Goal: Information Seeking & Learning: Learn about a topic

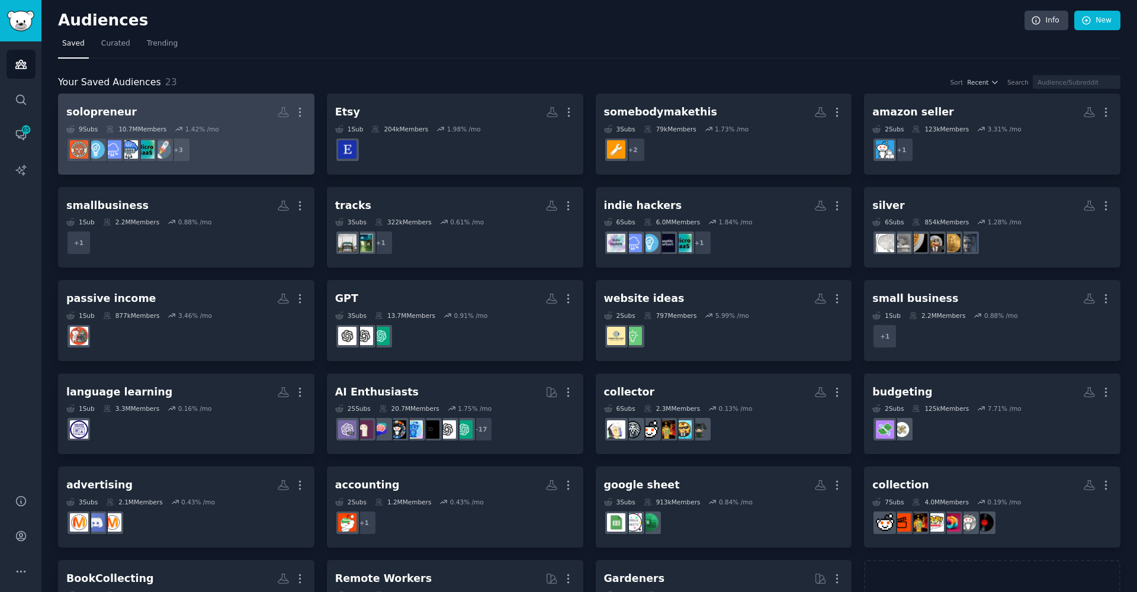
click at [172, 117] on h2 "solopreneur More" at bounding box center [186, 112] width 240 height 21
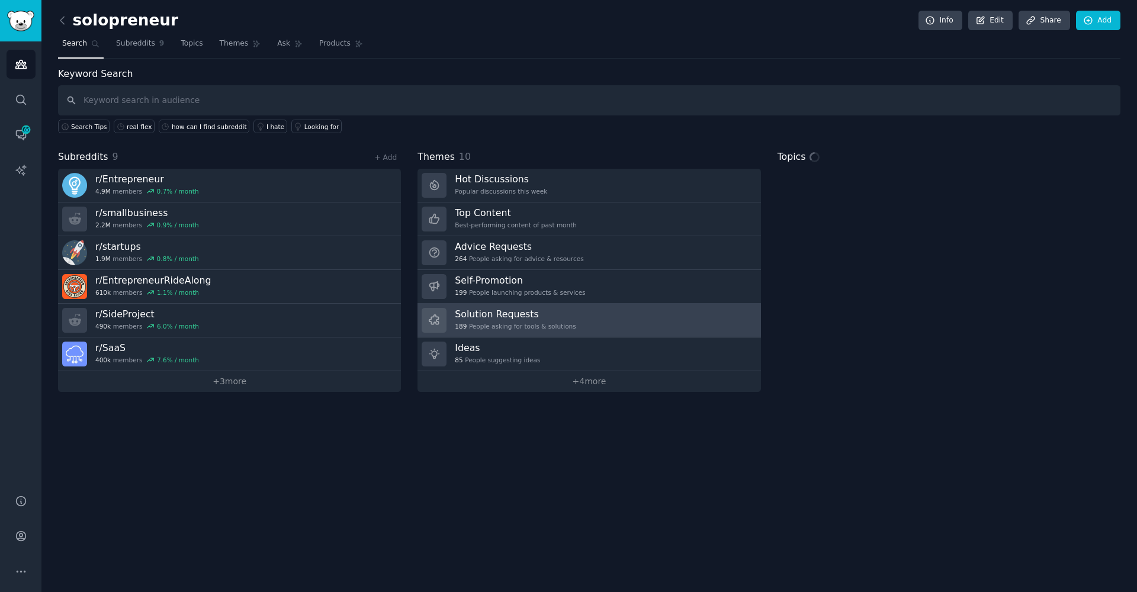
click at [472, 319] on h3 "Solution Requests" at bounding box center [515, 314] width 121 height 12
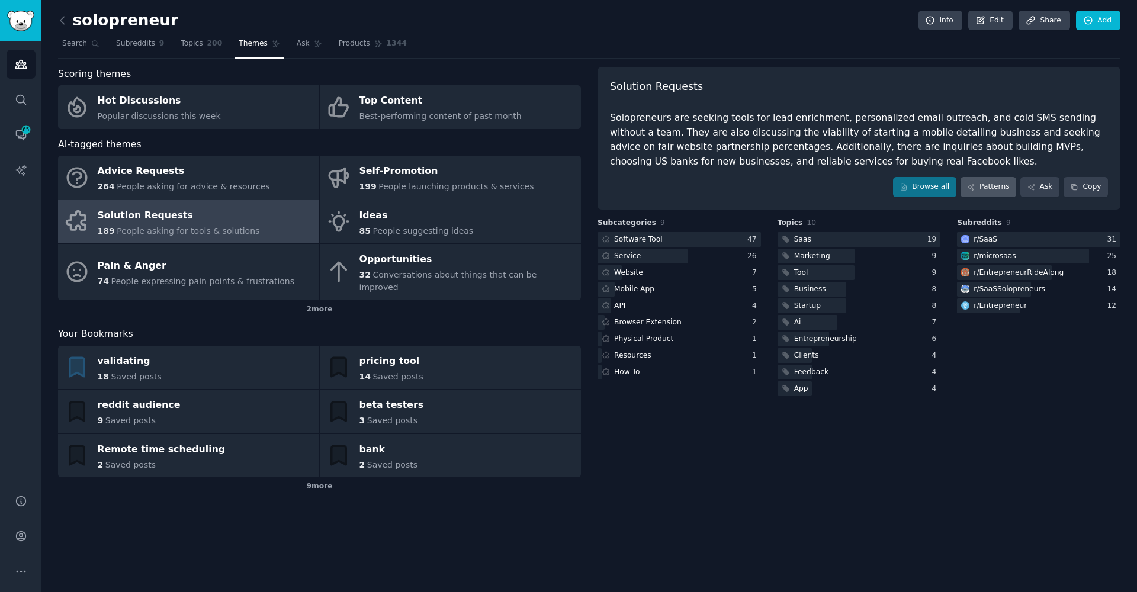
click at [979, 192] on link "Patterns" at bounding box center [988, 187] width 56 height 20
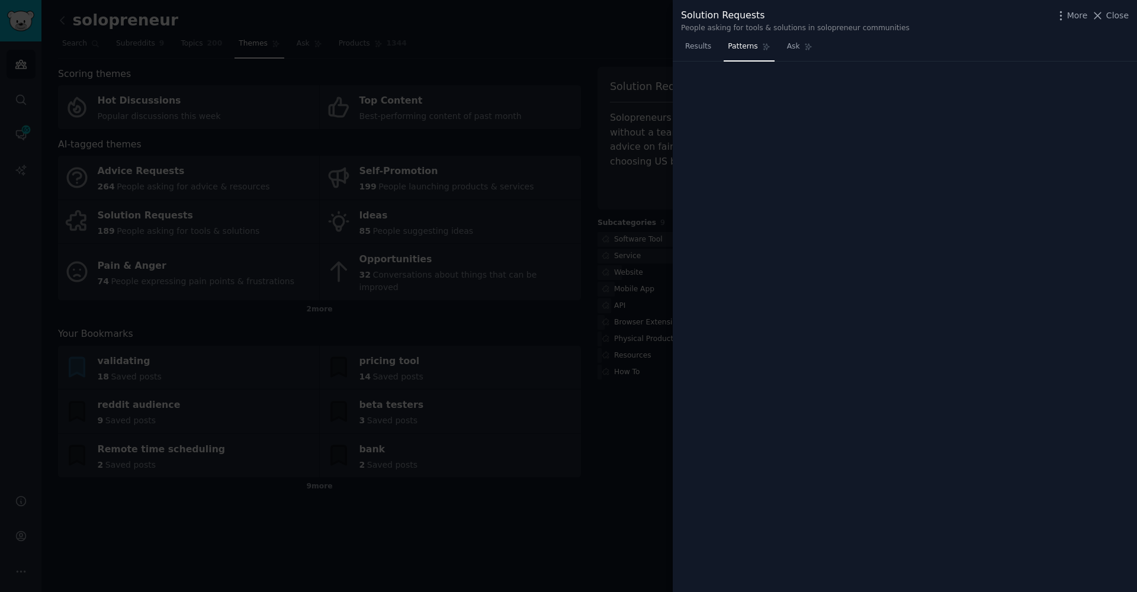
click at [979, 192] on div at bounding box center [905, 327] width 448 height 514
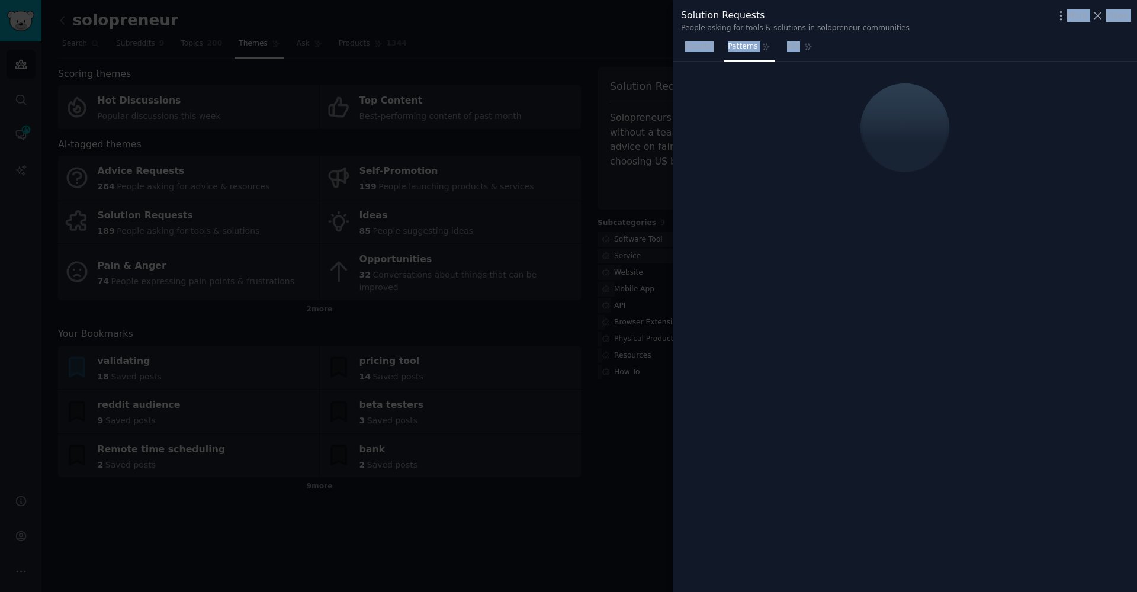
click at [886, 36] on div "Solution Requests People asking for tools & solutions in solopreneur communitie…" at bounding box center [905, 296] width 464 height 592
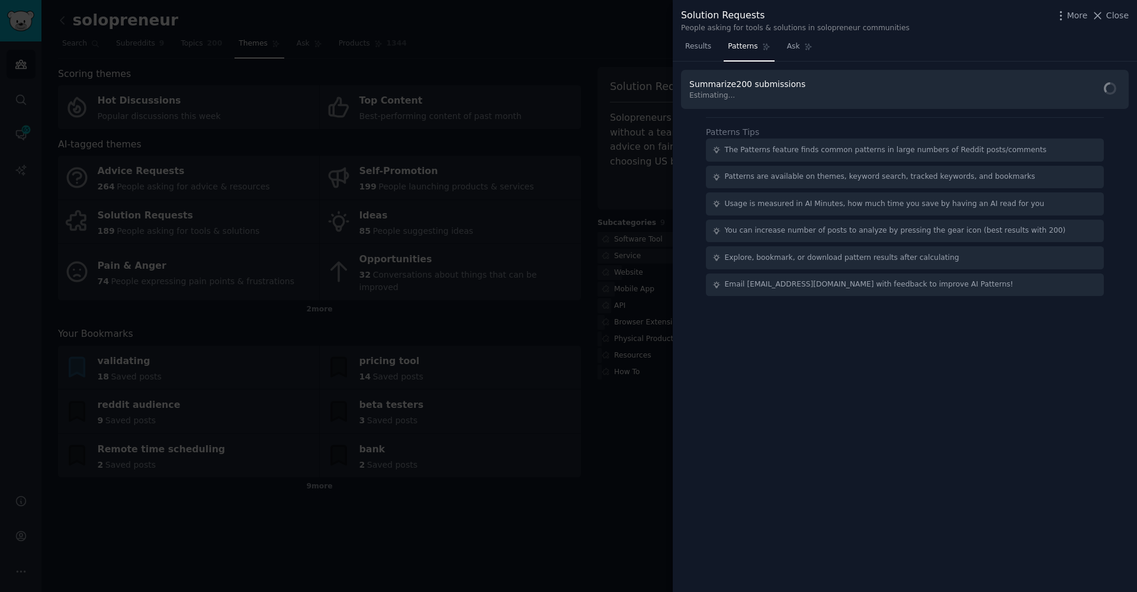
click at [742, 446] on div "Summarize 200 submissions Estimating... Patterns Tips The Patterns feature find…" at bounding box center [905, 327] width 464 height 531
click at [987, 91] on span "Re-calculate" at bounding box center [1007, 89] width 44 height 11
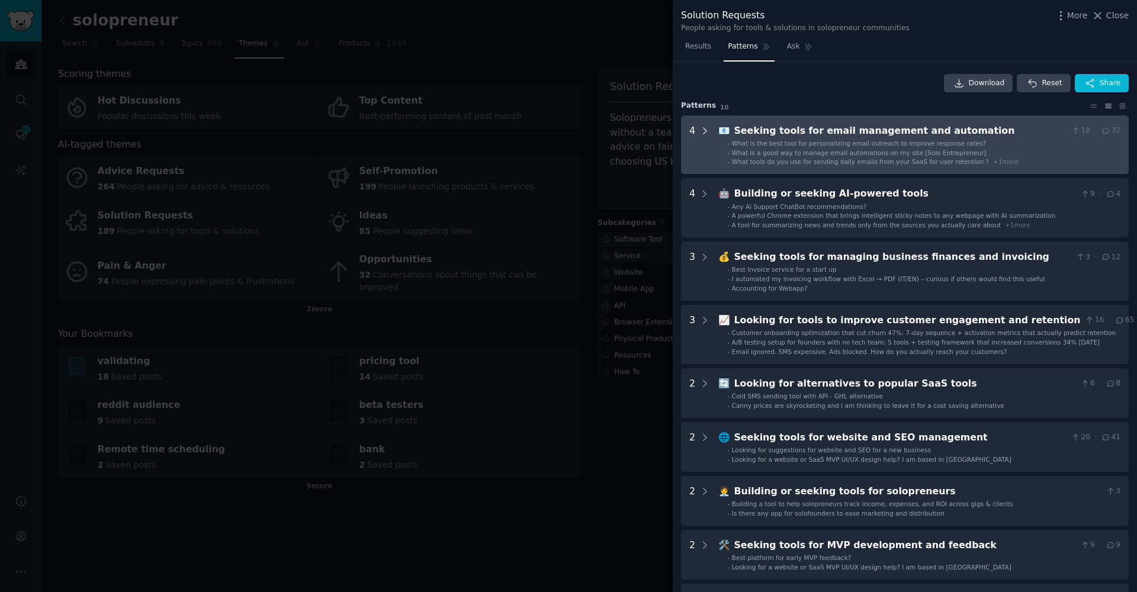
click at [706, 129] on icon at bounding box center [704, 131] width 11 height 11
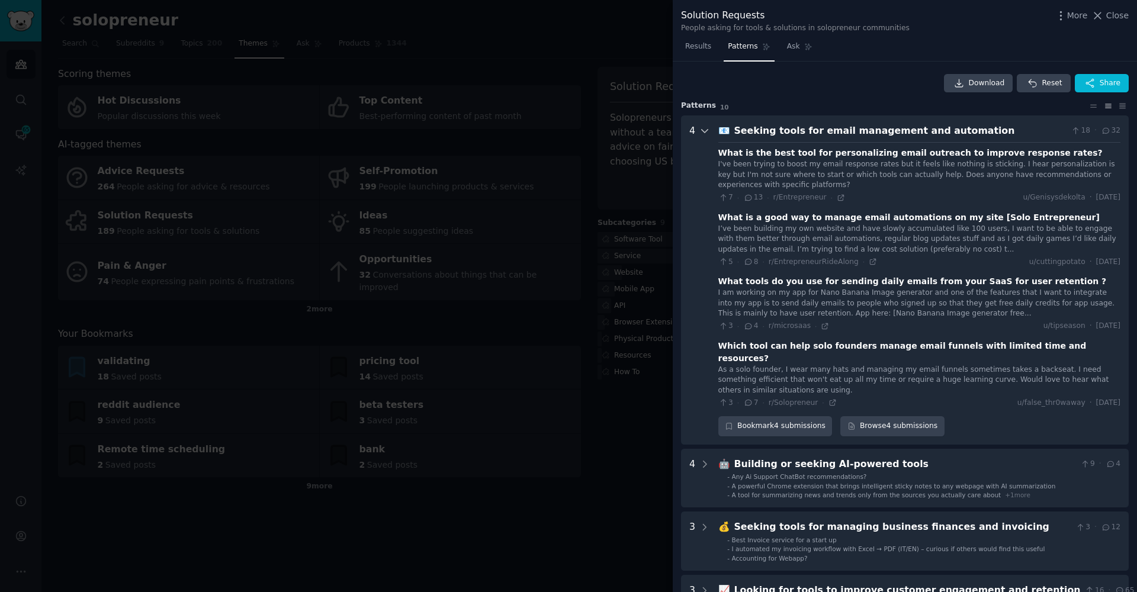
click at [706, 135] on div at bounding box center [704, 280] width 11 height 313
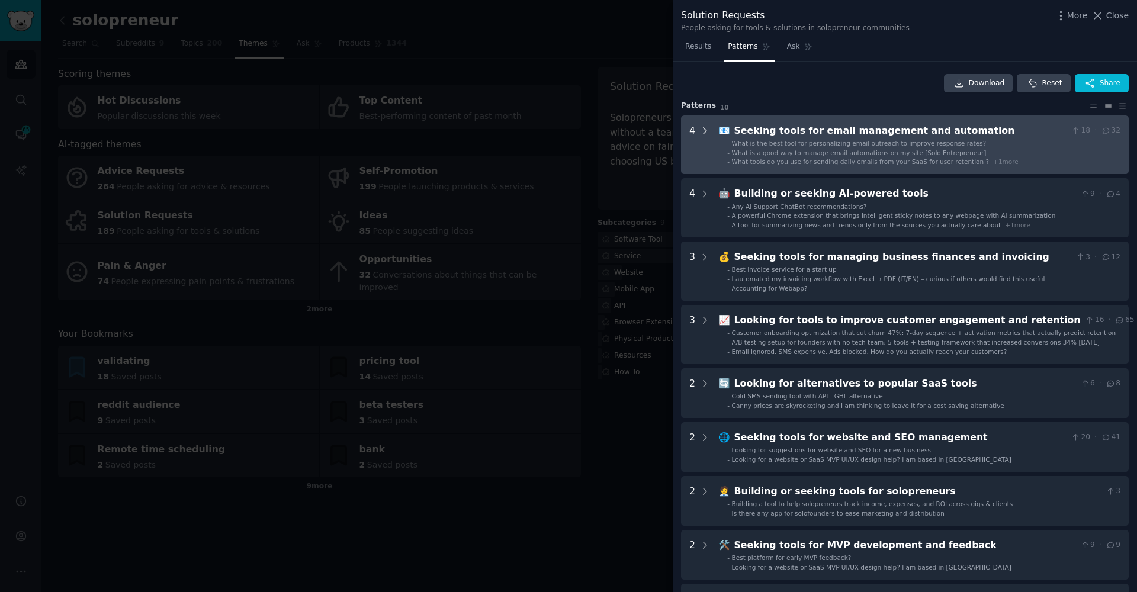
click at [706, 135] on div at bounding box center [704, 145] width 11 height 43
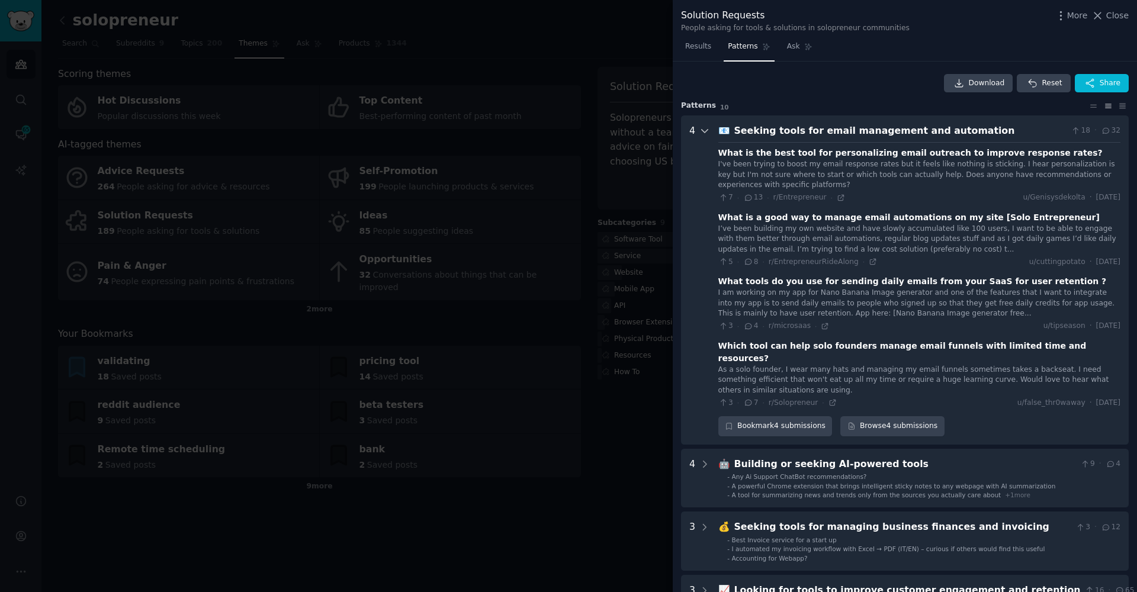
scroll to position [54, 0]
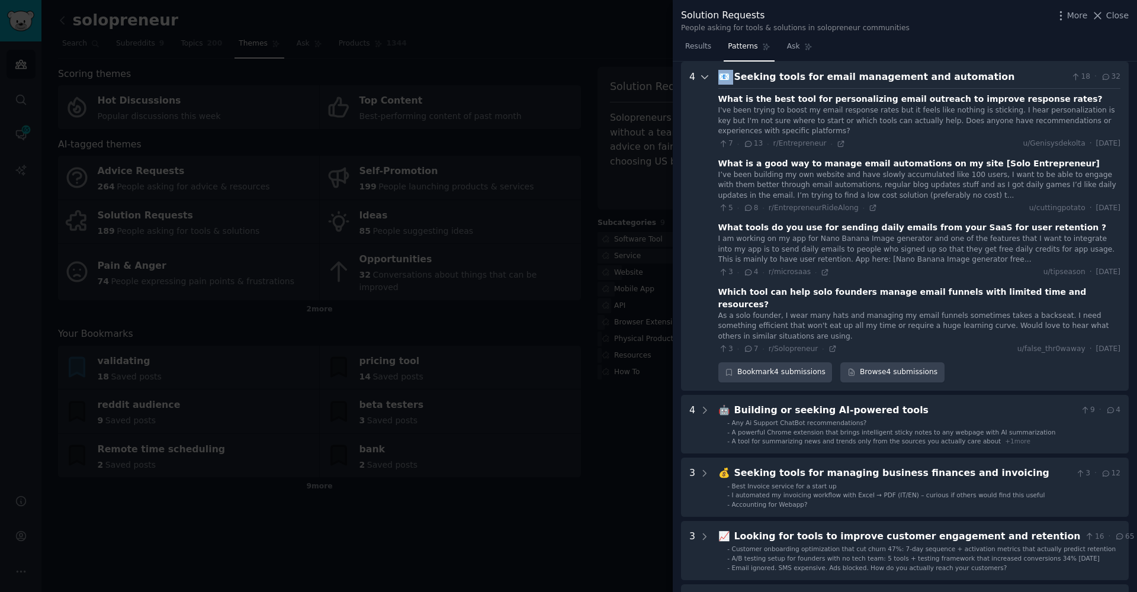
click at [706, 135] on div at bounding box center [704, 226] width 11 height 313
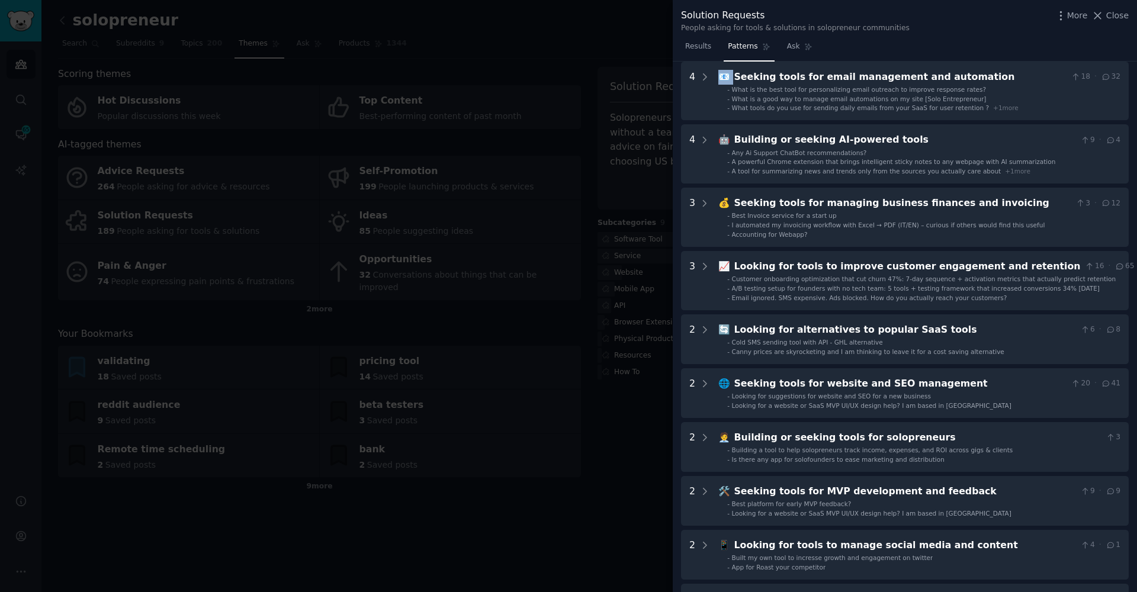
scroll to position [0, 0]
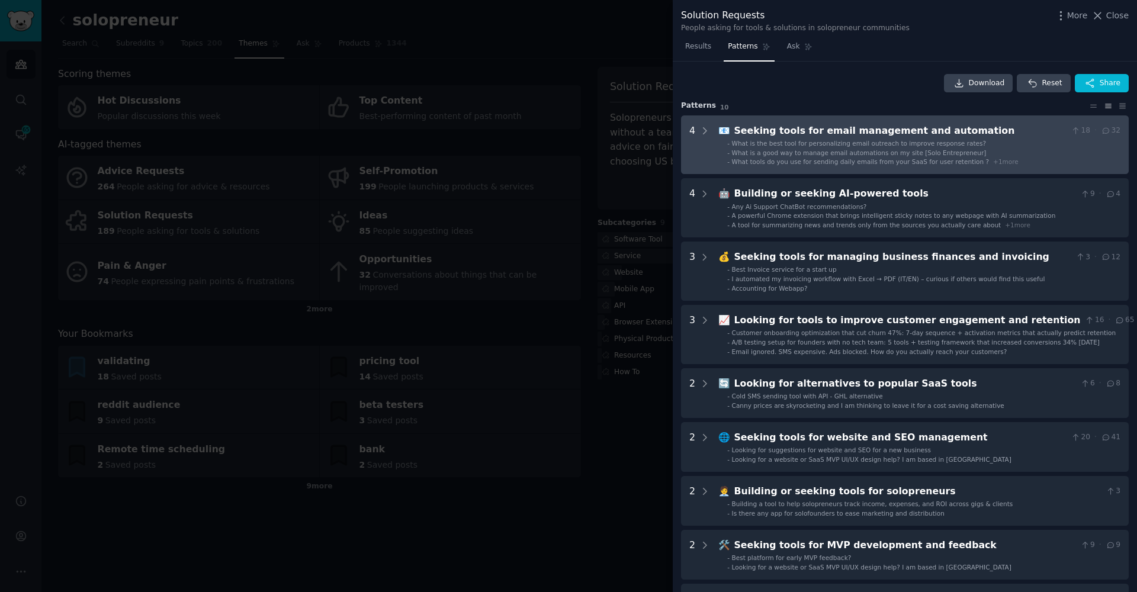
click at [712, 128] on automation "4 📧 Seeking tools for email management and automation 18 · 32 - What is the bes…" at bounding box center [905, 144] width 448 height 59
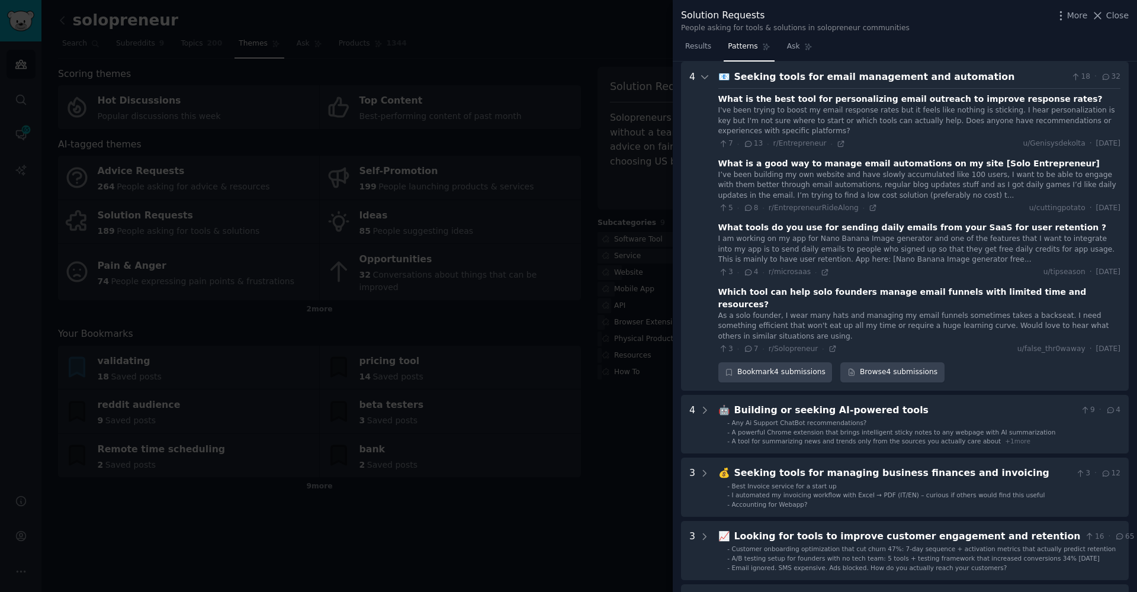
scroll to position [42, 0]
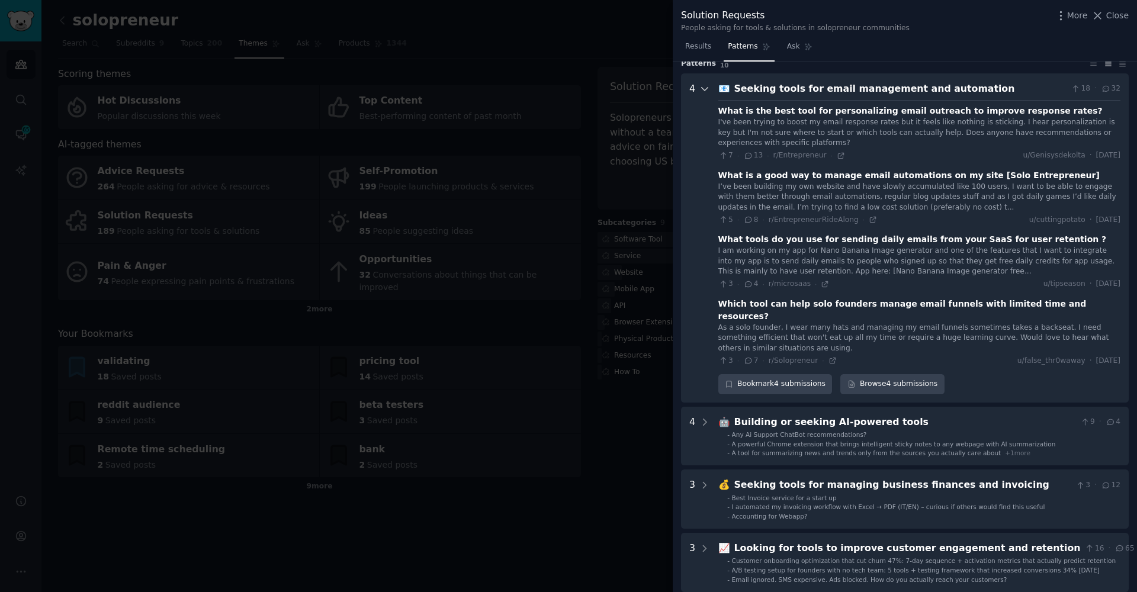
click at [706, 86] on icon at bounding box center [704, 88] width 11 height 11
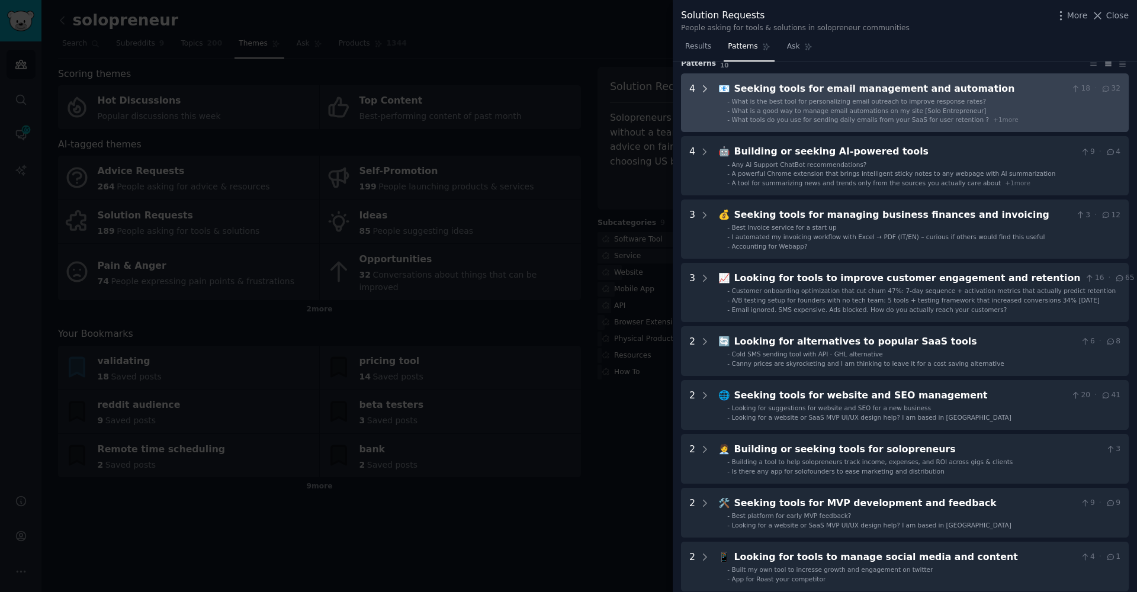
click at [706, 86] on icon at bounding box center [704, 88] width 11 height 11
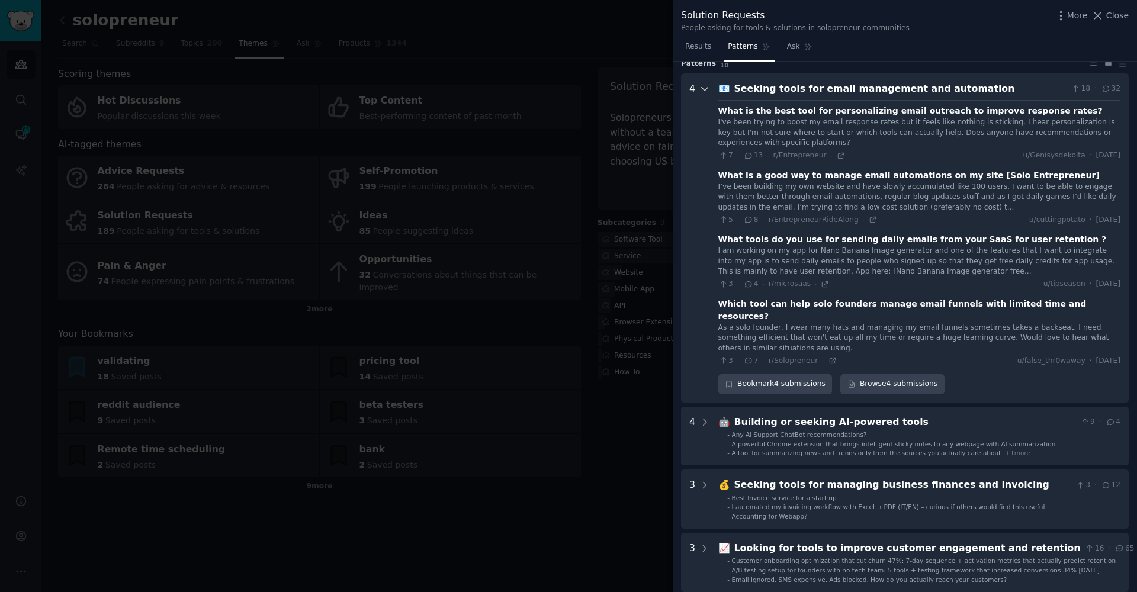
scroll to position [54, 0]
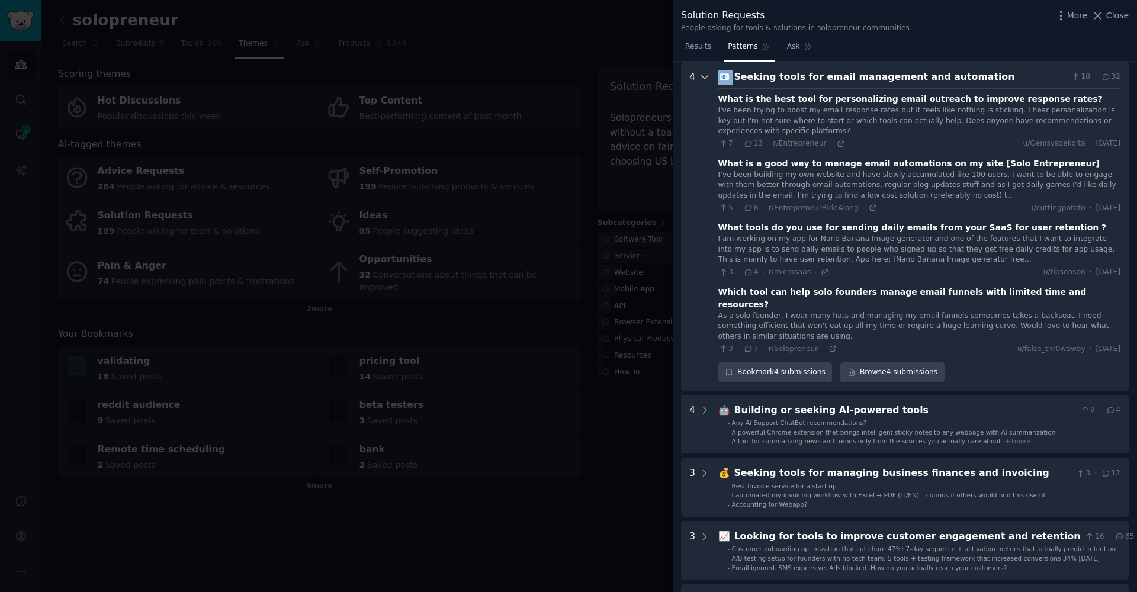
click at [706, 86] on div at bounding box center [704, 226] width 11 height 313
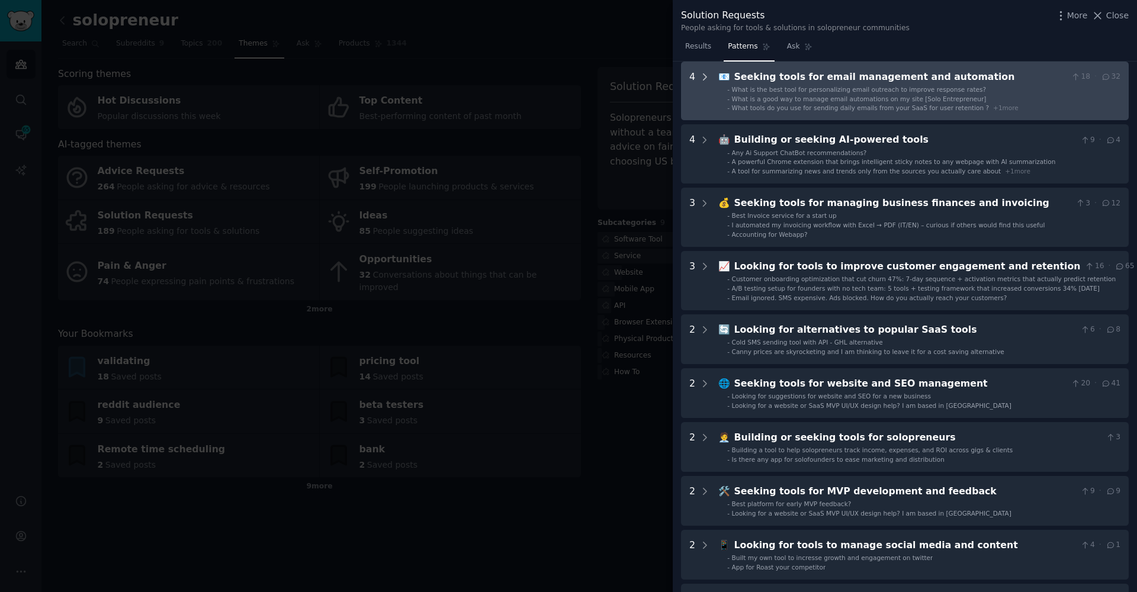
click at [706, 86] on div at bounding box center [704, 91] width 11 height 43
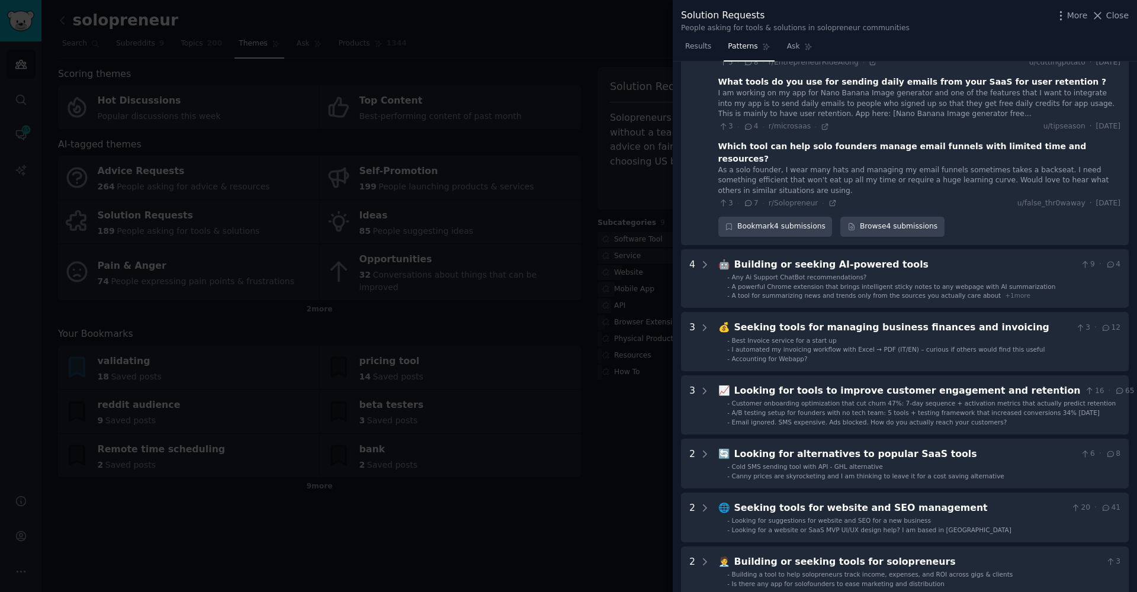
scroll to position [288, 0]
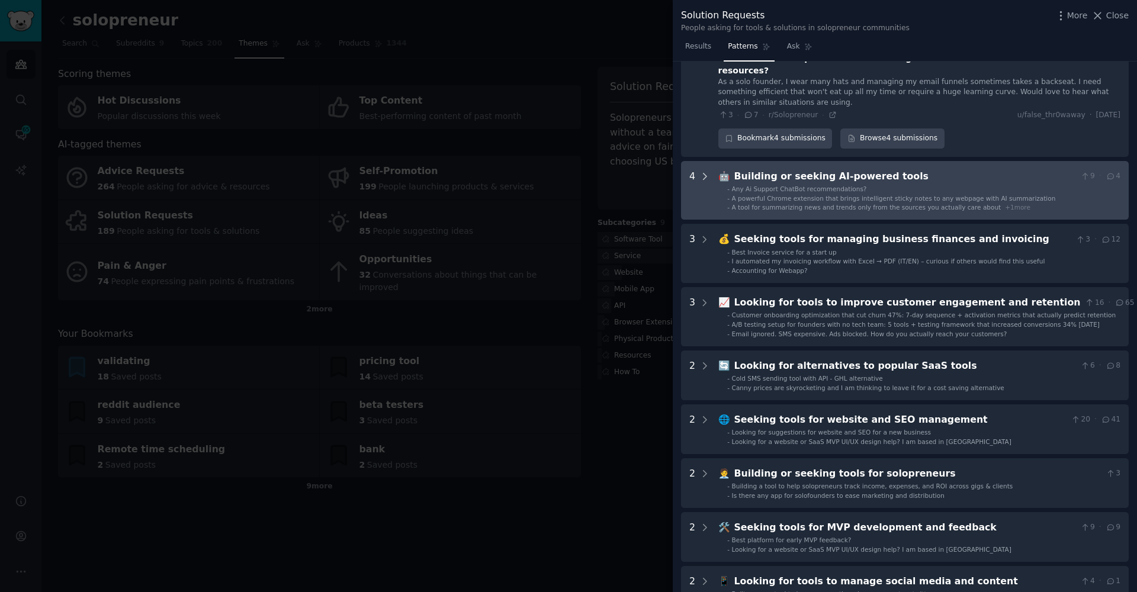
click at [707, 171] on icon at bounding box center [704, 176] width 11 height 11
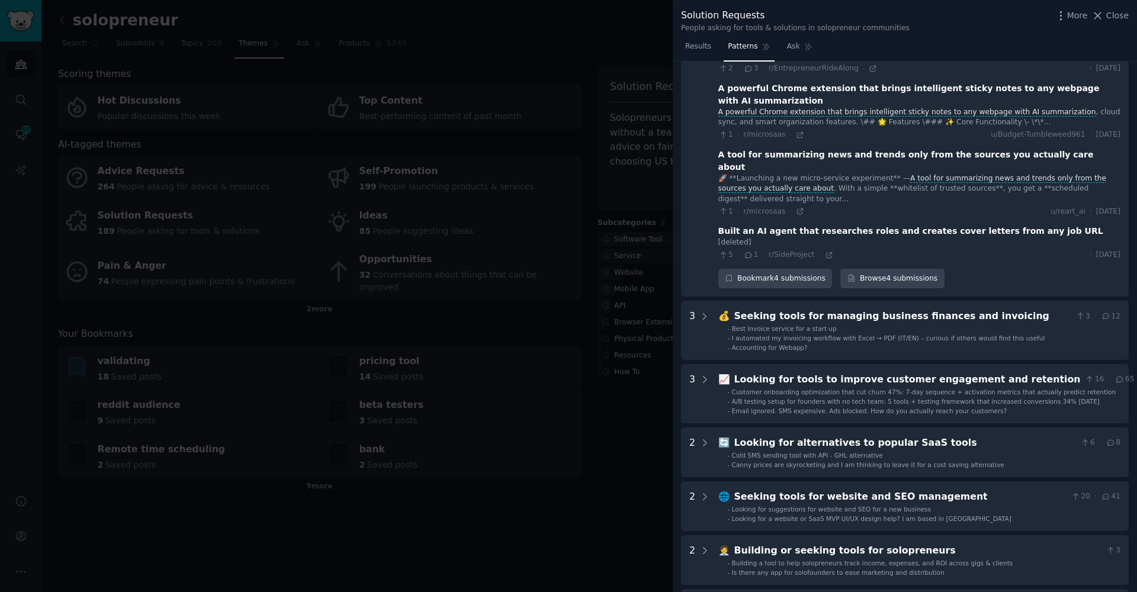
scroll to position [528, 0]
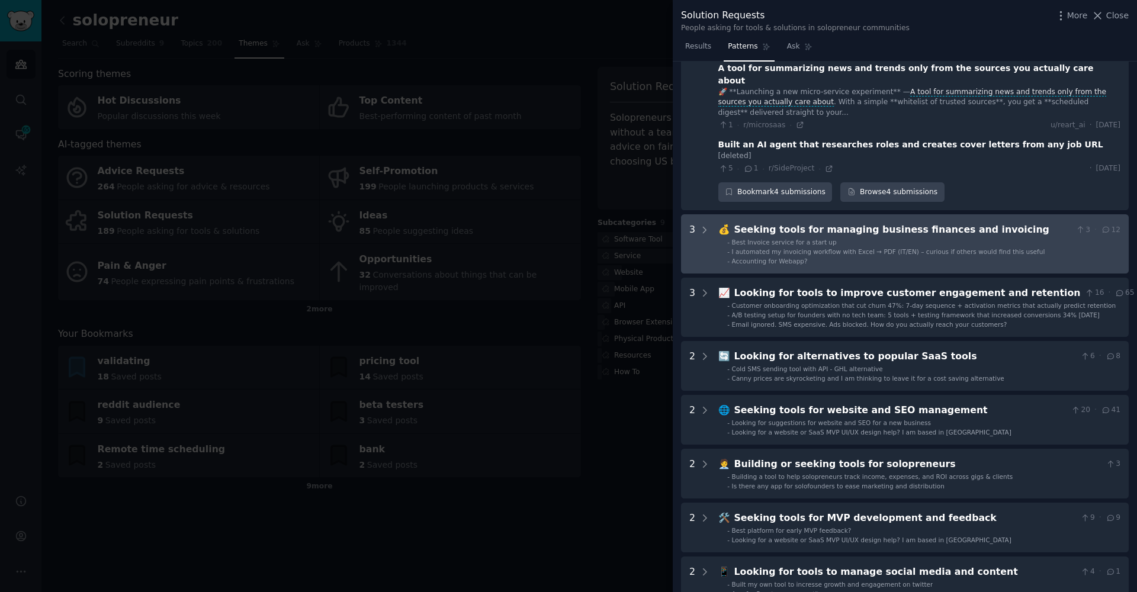
click at [767, 239] on span "Best Invoice service for a start up" at bounding box center [784, 242] width 105 height 7
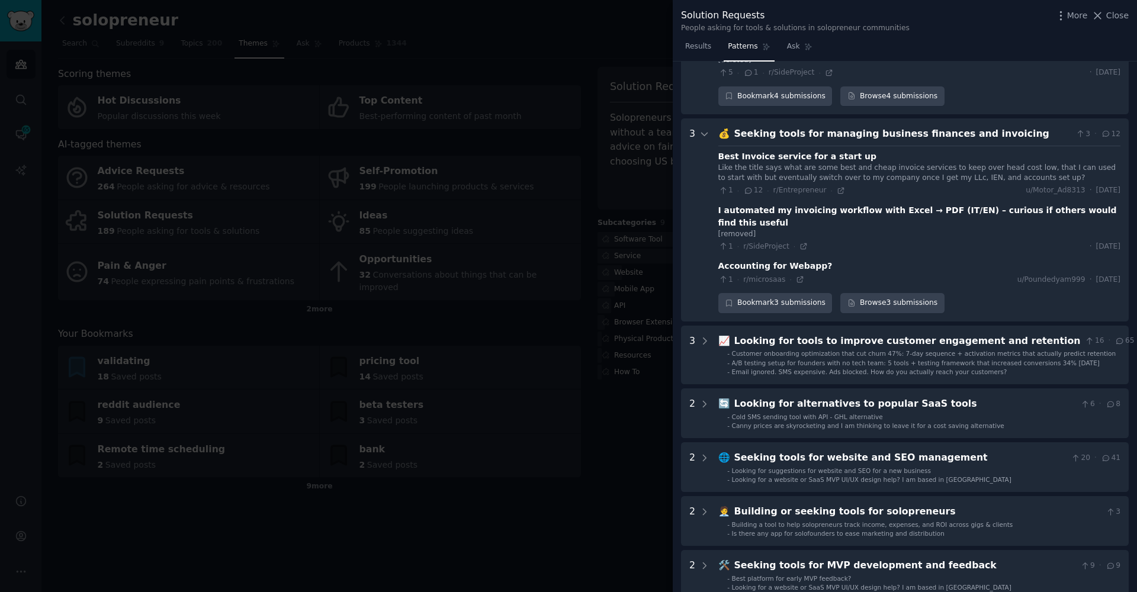
scroll to position [647, 0]
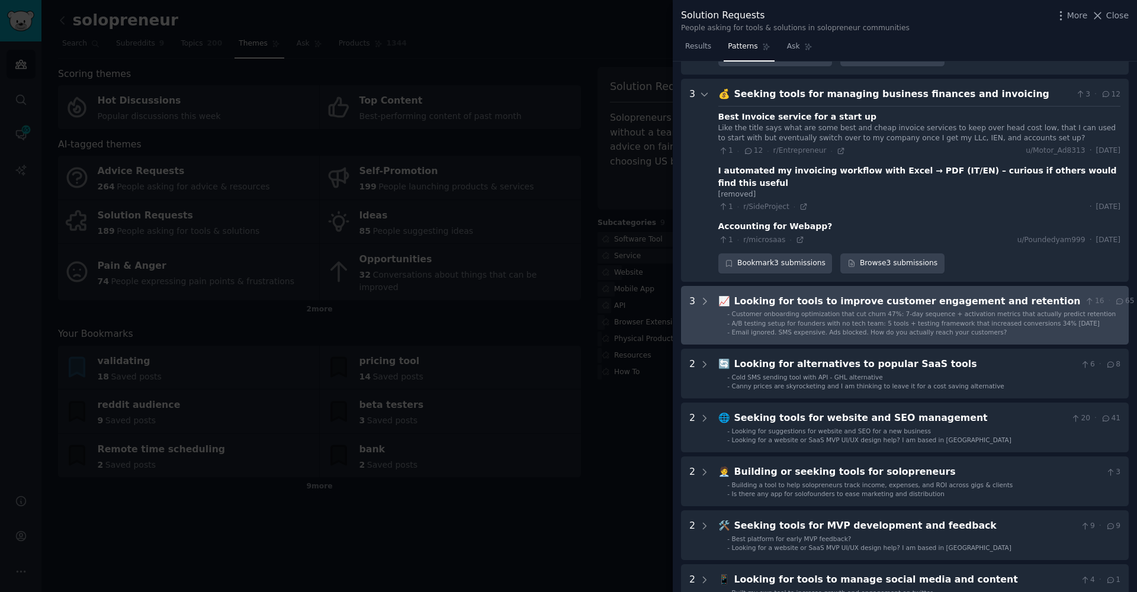
click at [781, 329] on span "Email ignored. SMS expensive. Ads blocked. How do you actually reach your custo…" at bounding box center [869, 332] width 275 height 7
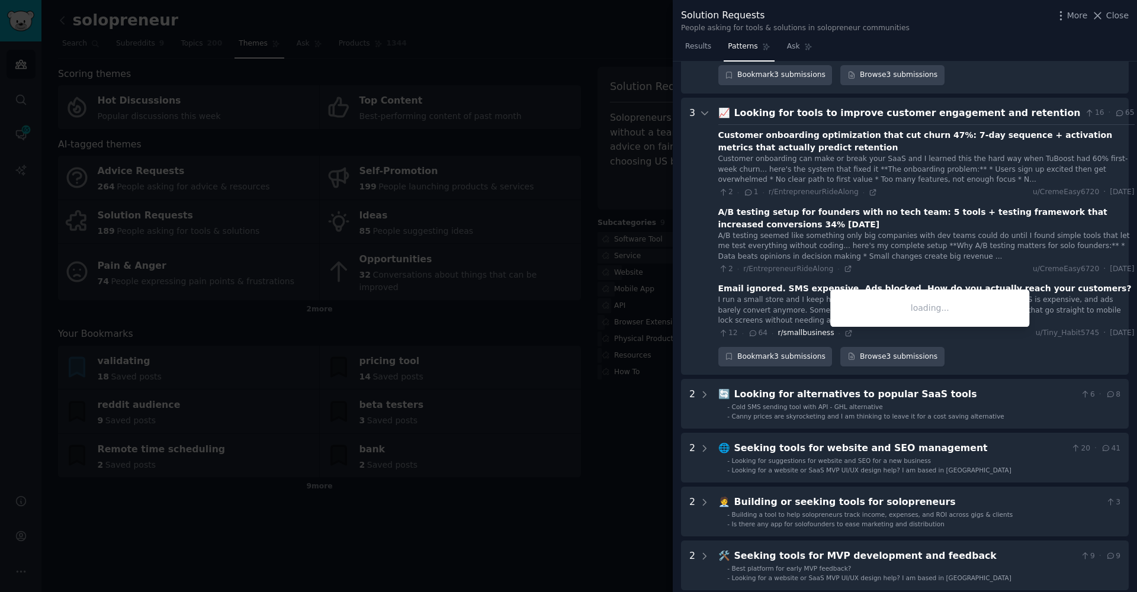
scroll to position [850, 0]
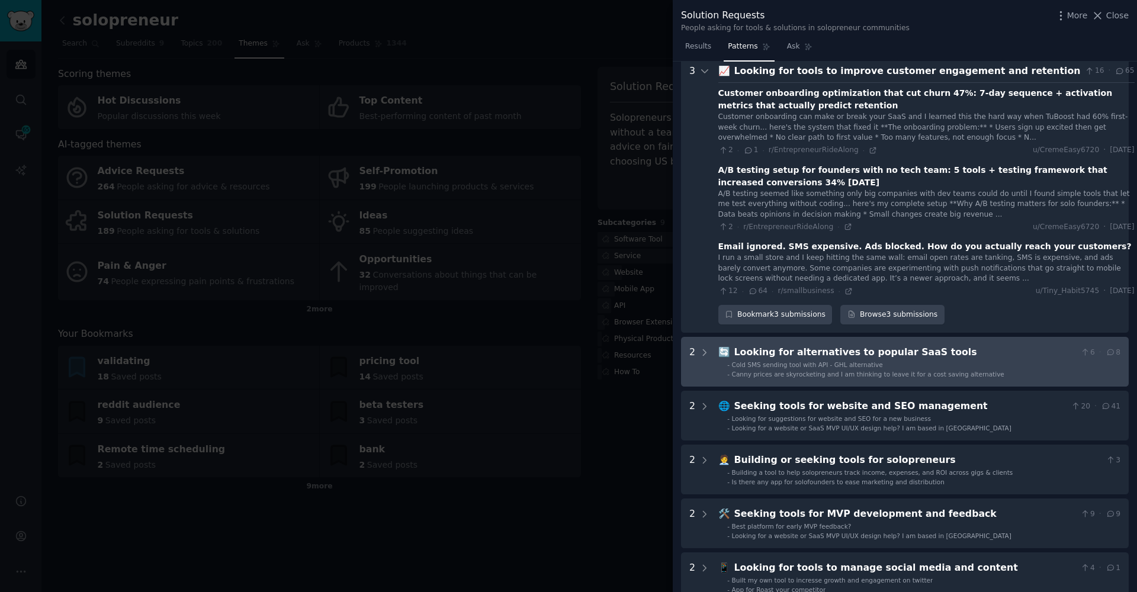
click at [783, 337] on tools "2 🔄 Looking for alternatives to popular SaaS tools 6 · 8 - Cold SMS sending too…" at bounding box center [905, 362] width 448 height 50
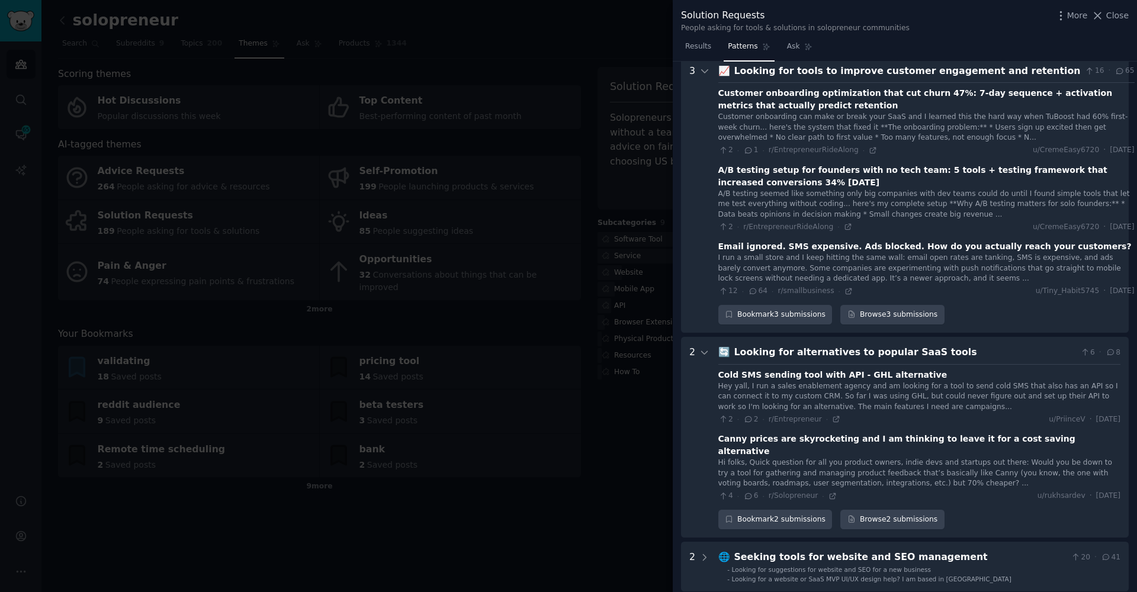
scroll to position [1129, 0]
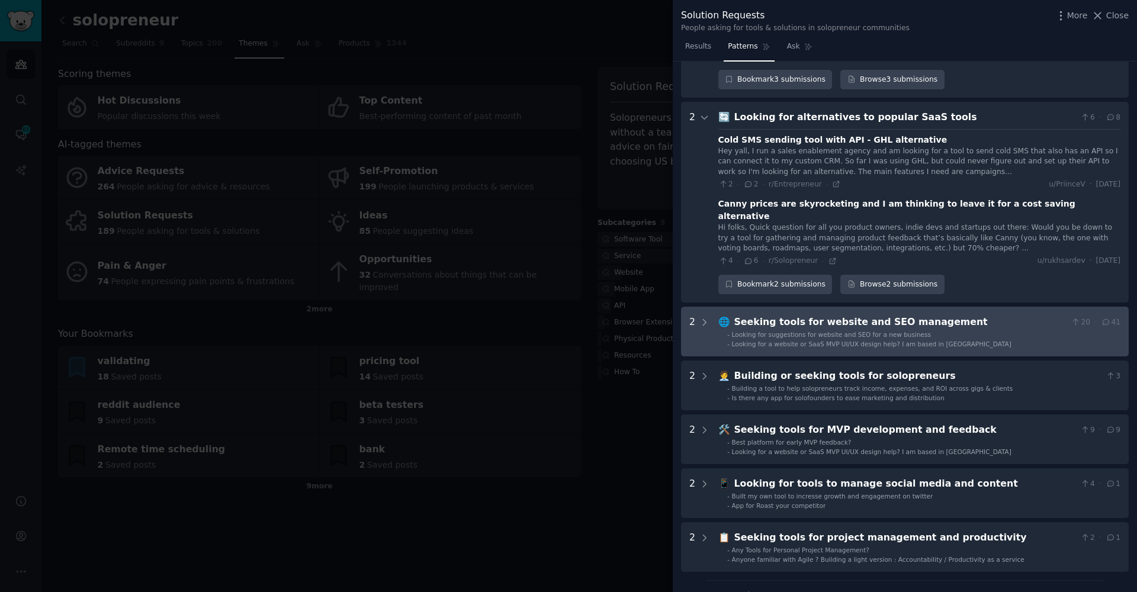
click at [788, 340] on span "Looking for a website or SaaS MVP UI/UX design help? I am based in [GEOGRAPHIC_…" at bounding box center [871, 343] width 279 height 7
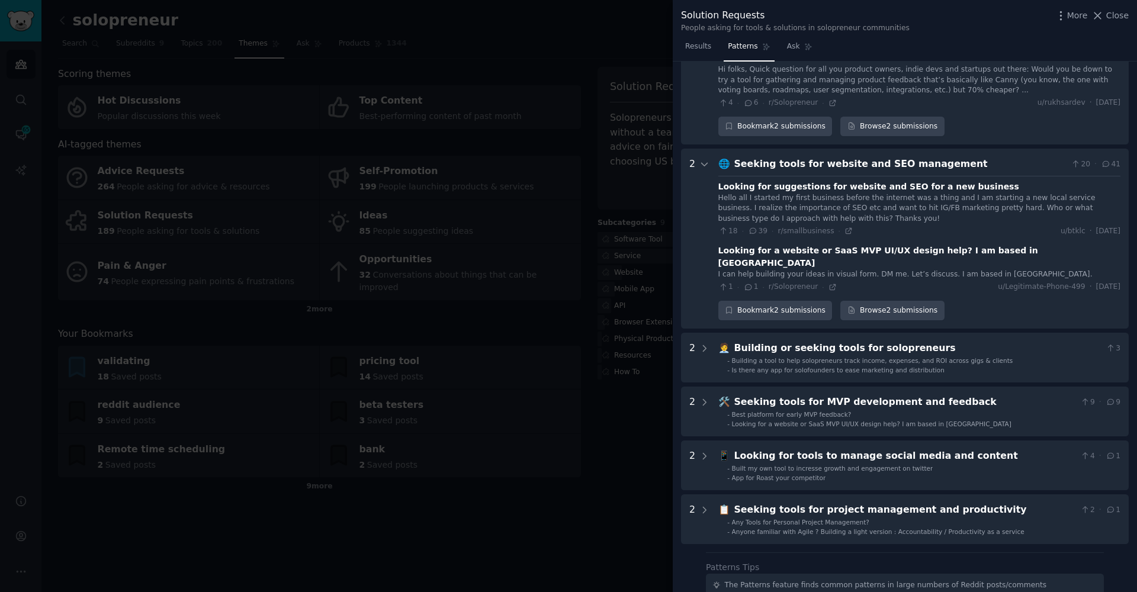
scroll to position [1318, 0]
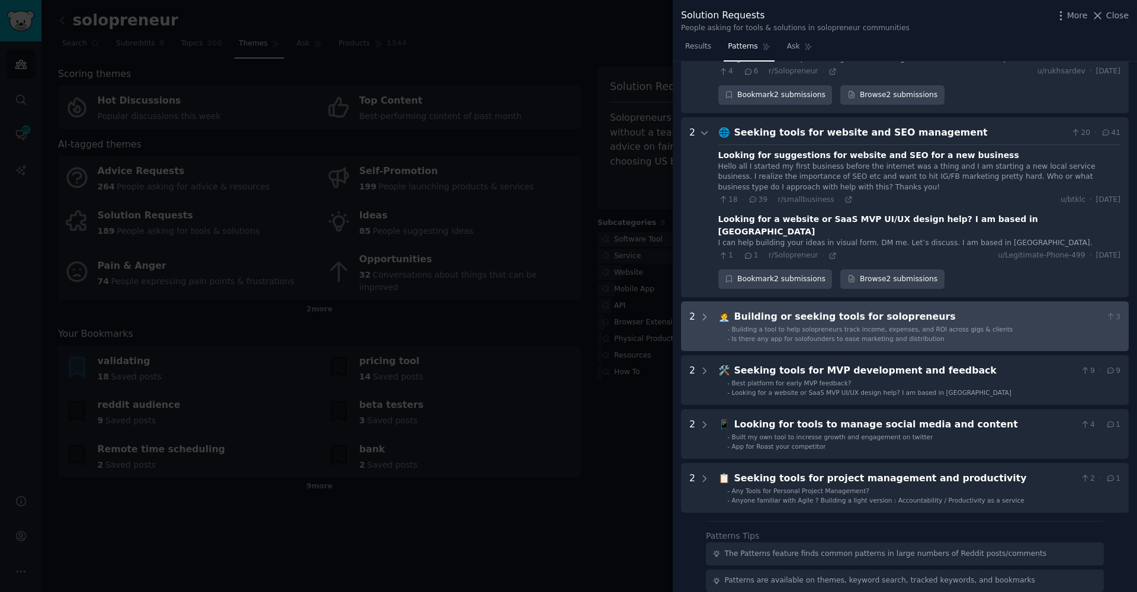
click at [773, 310] on div "Building or seeking tools for solopreneurs" at bounding box center [917, 317] width 367 height 15
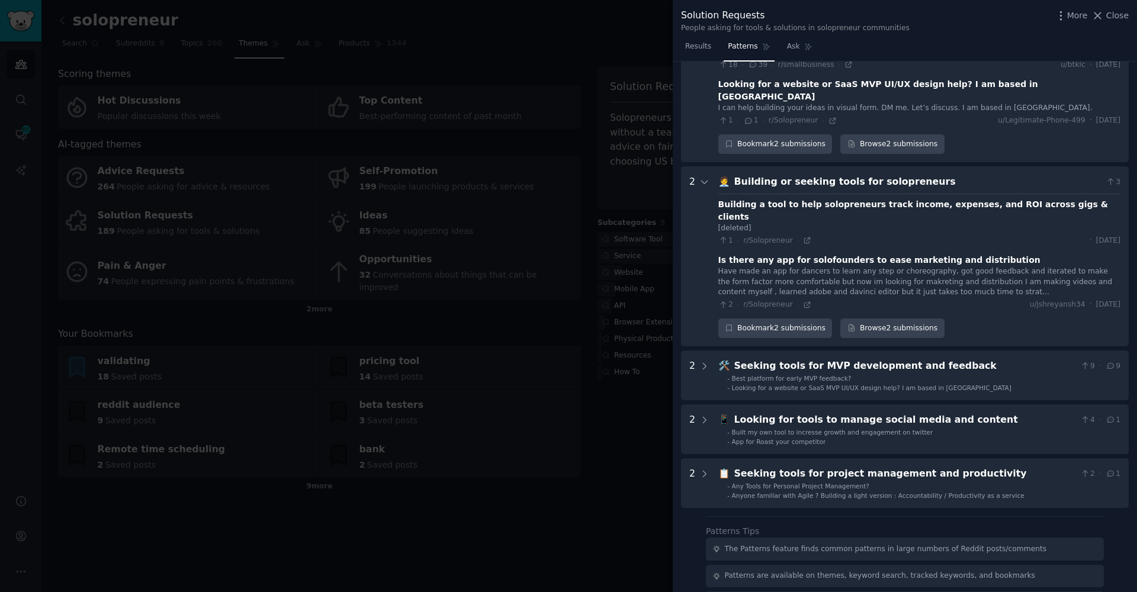
scroll to position [1480, 0]
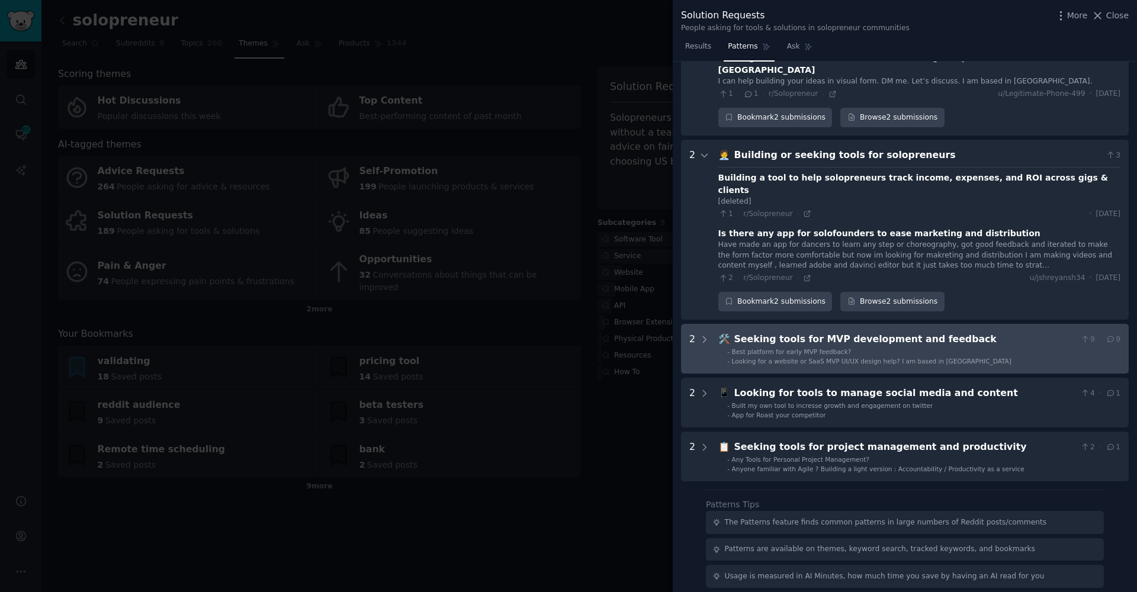
click at [772, 324] on feedback "2 🛠️ Seeking tools for MVP development and feedback 9 · 9 - Best platform for e…" at bounding box center [905, 349] width 448 height 50
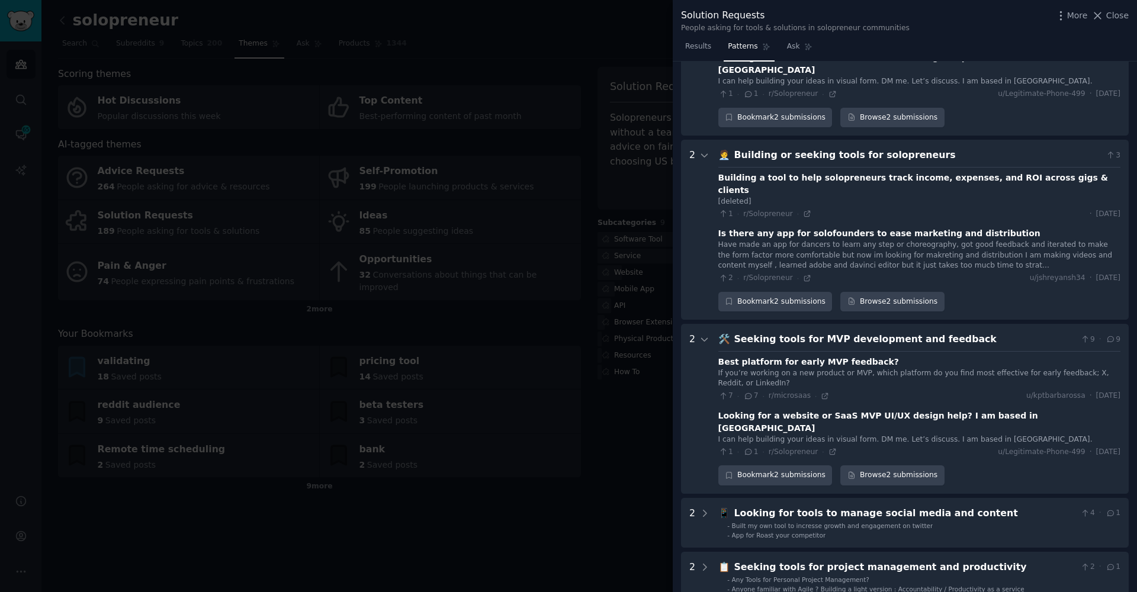
scroll to position [1585, 0]
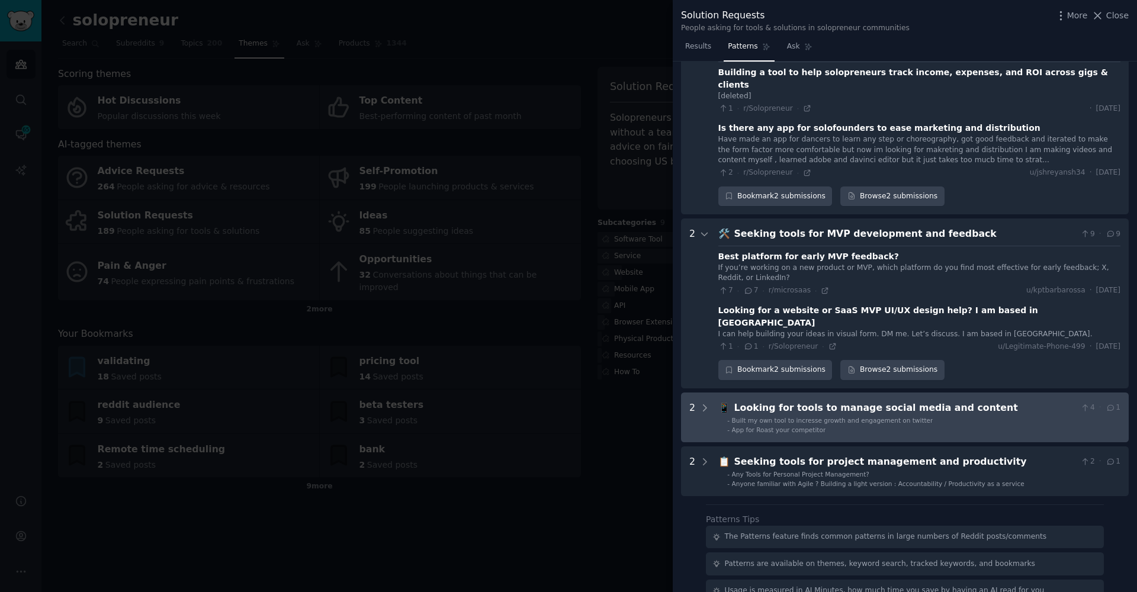
click at [869, 401] on div "Looking for tools to manage social media and content" at bounding box center [905, 408] width 342 height 15
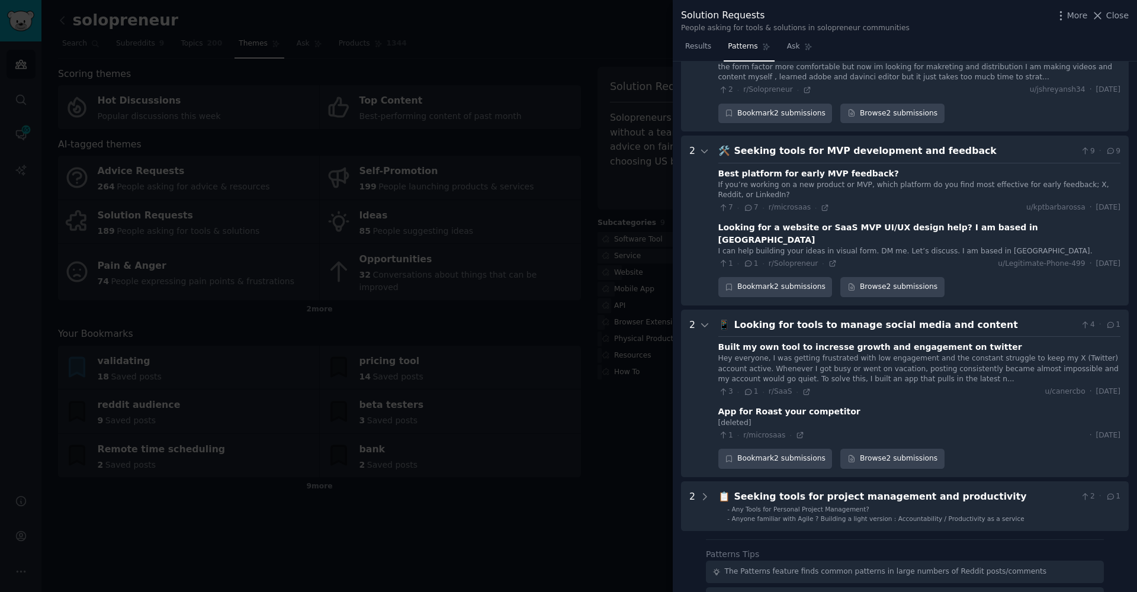
scroll to position [1702, 0]
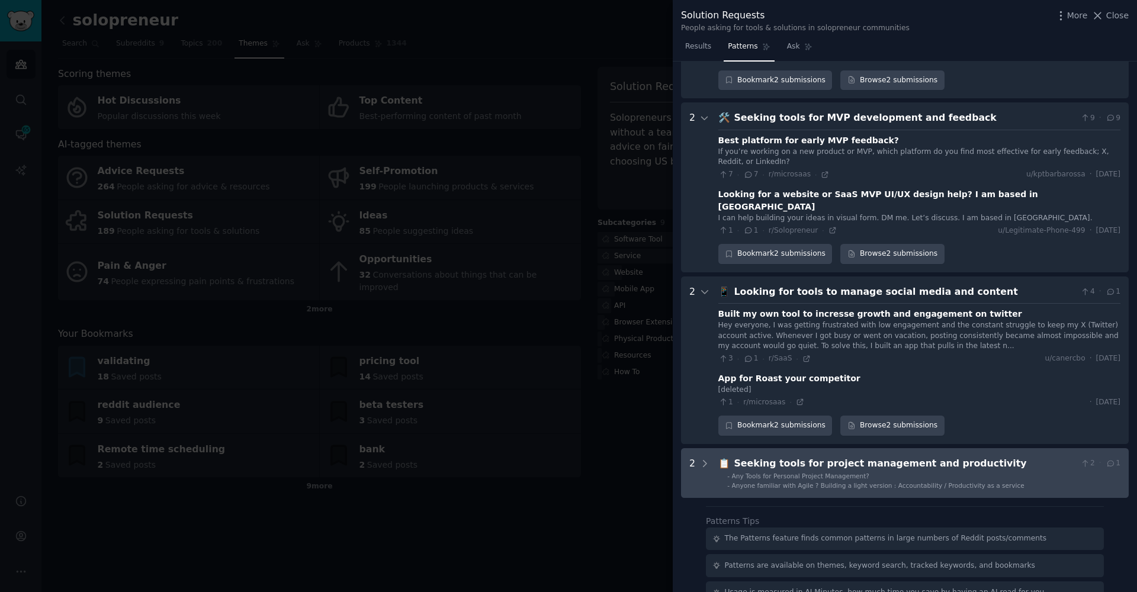
click at [880, 448] on productivity "2 📋 Seeking tools for project management and productivity 2 · 1 - Any Tools for…" at bounding box center [905, 473] width 448 height 50
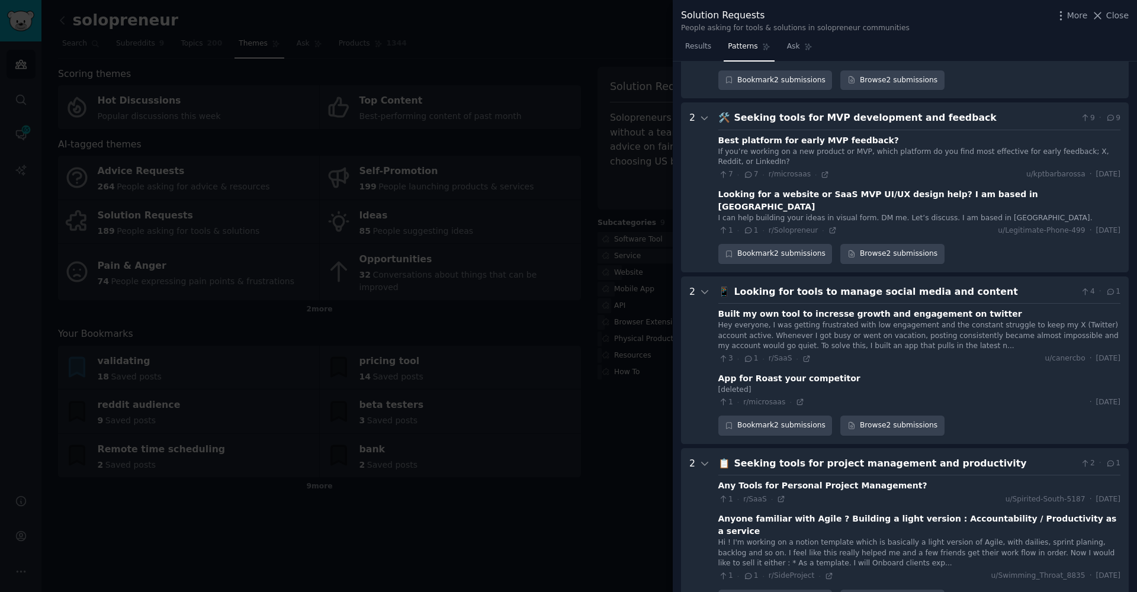
scroll to position [1807, 0]
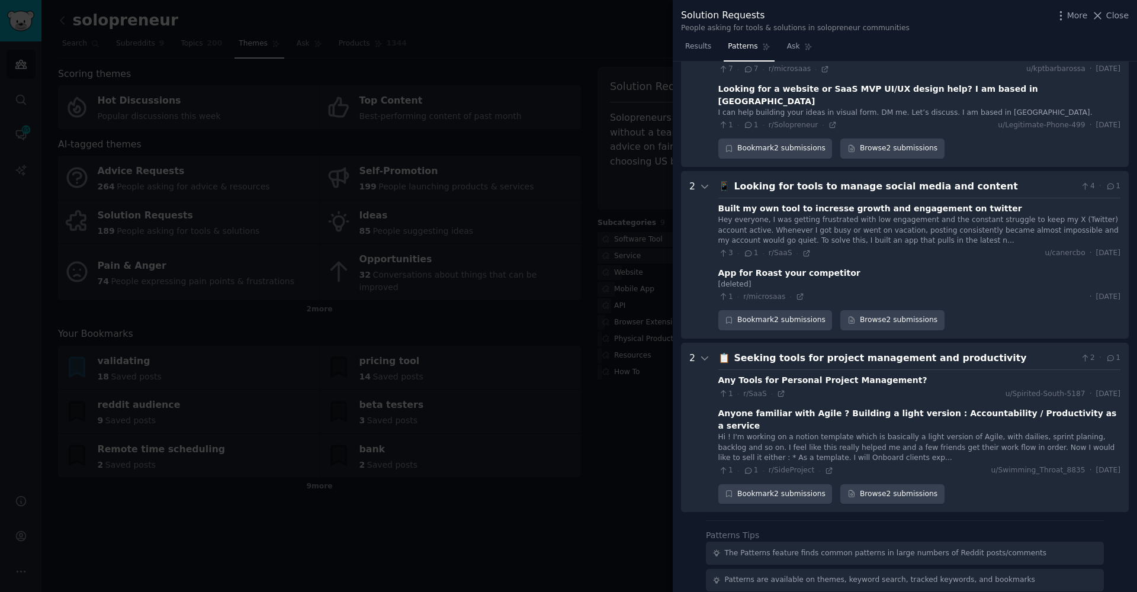
click at [671, 455] on div at bounding box center [568, 296] width 1137 height 592
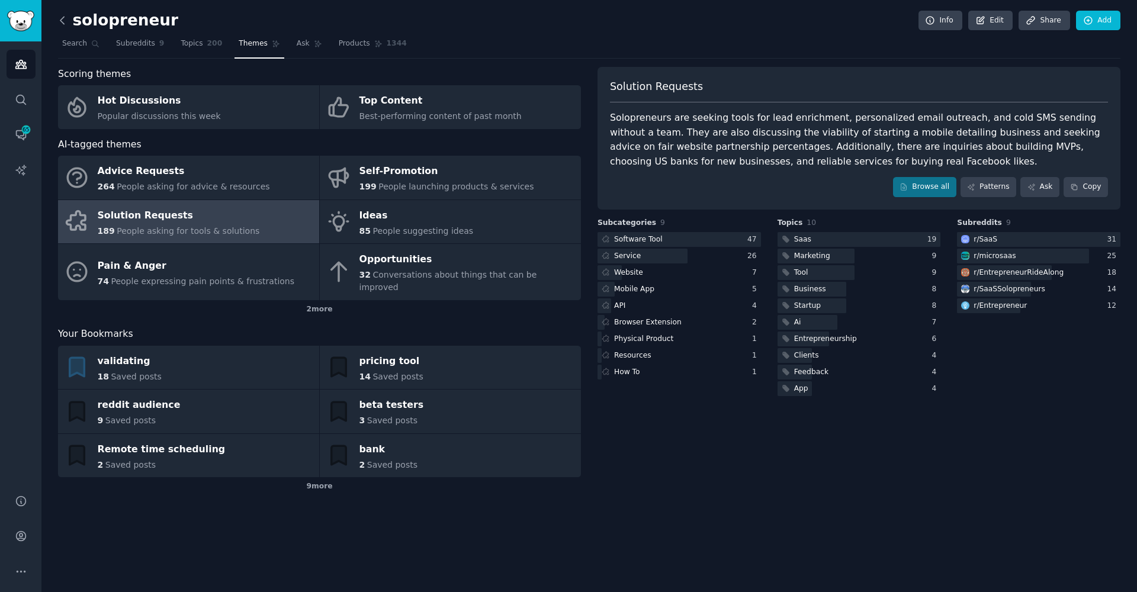
click at [61, 21] on icon at bounding box center [62, 20] width 4 height 7
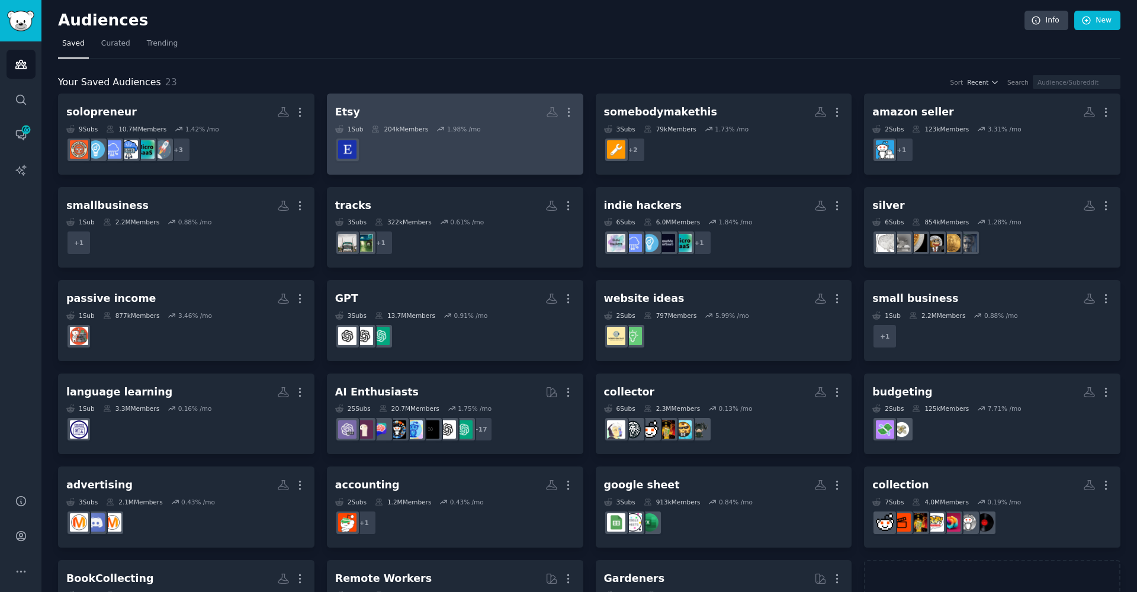
click at [395, 130] on div "204k Members" at bounding box center [399, 129] width 57 height 8
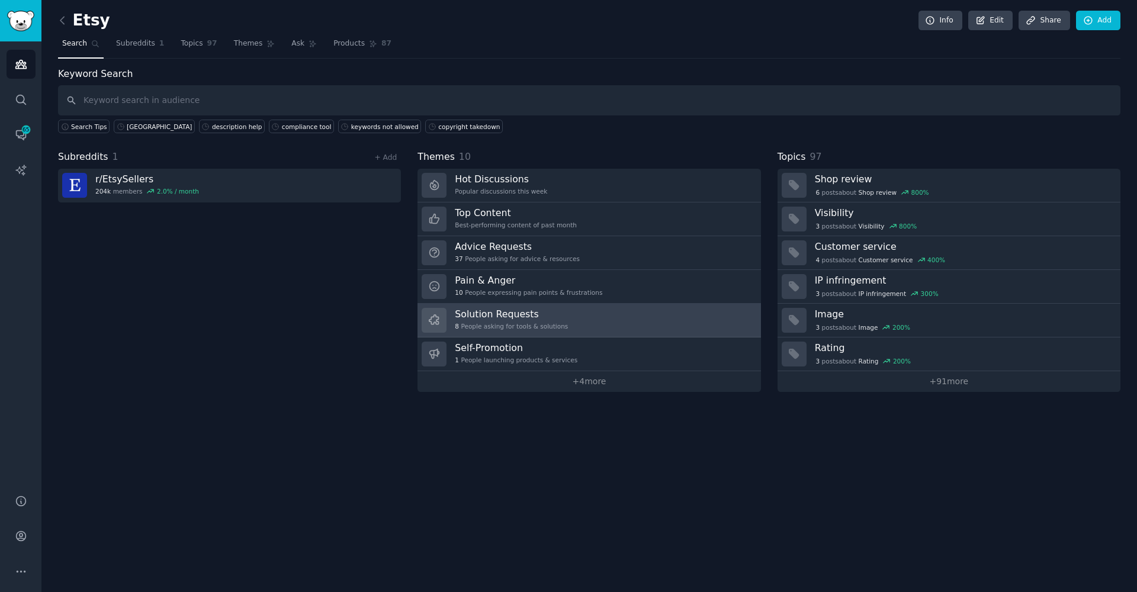
click at [555, 317] on h3 "Solution Requests" at bounding box center [511, 314] width 113 height 12
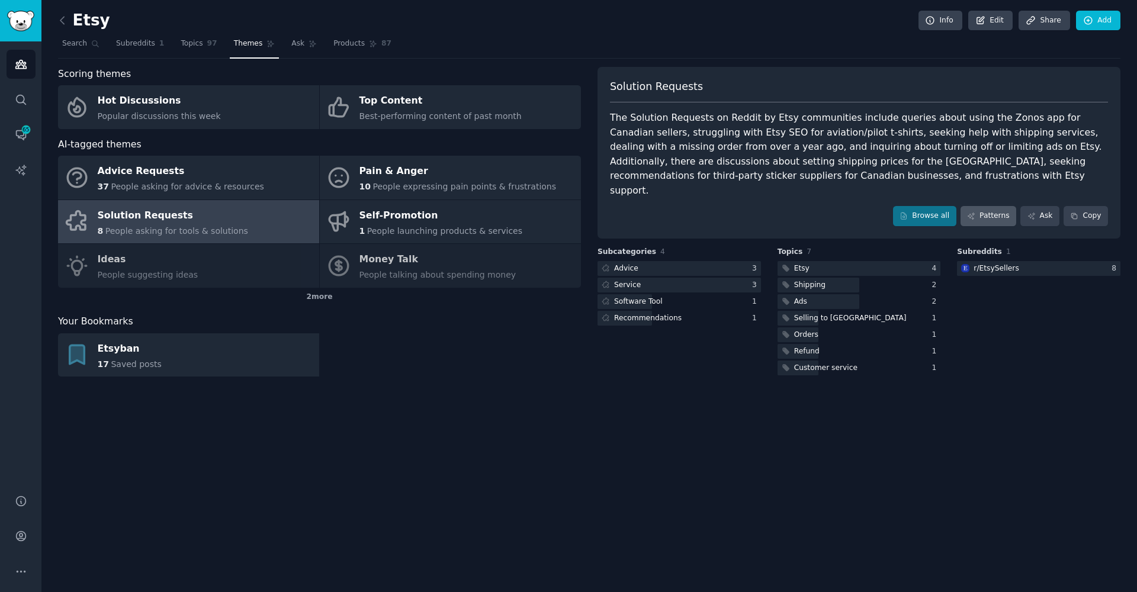
click at [975, 212] on icon at bounding box center [971, 216] width 8 height 8
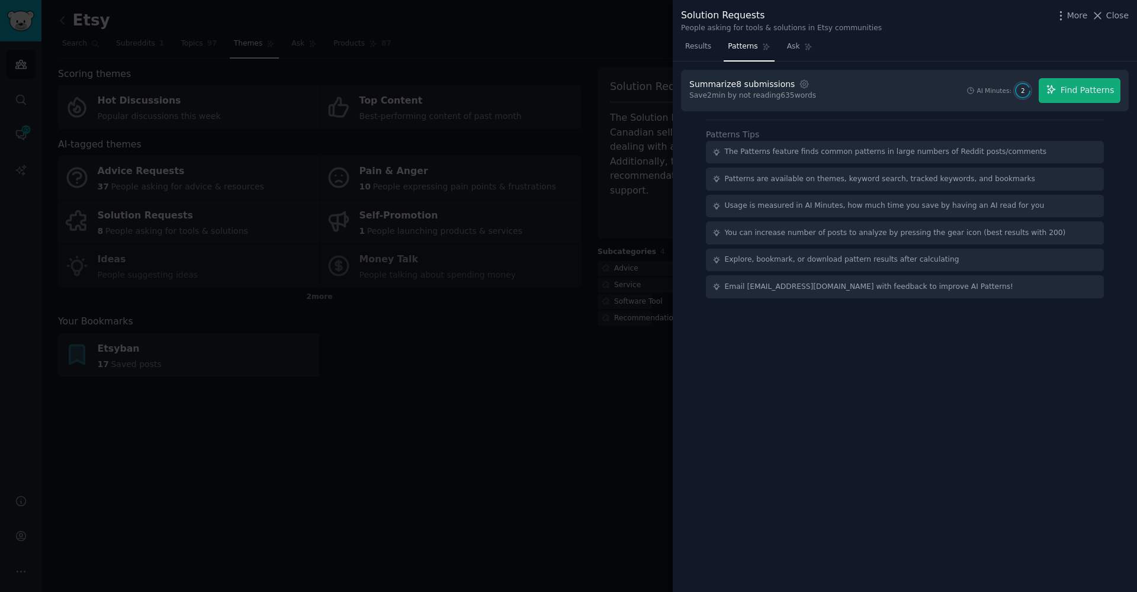
click at [1101, 95] on span "Find Patterns" at bounding box center [1087, 90] width 54 height 12
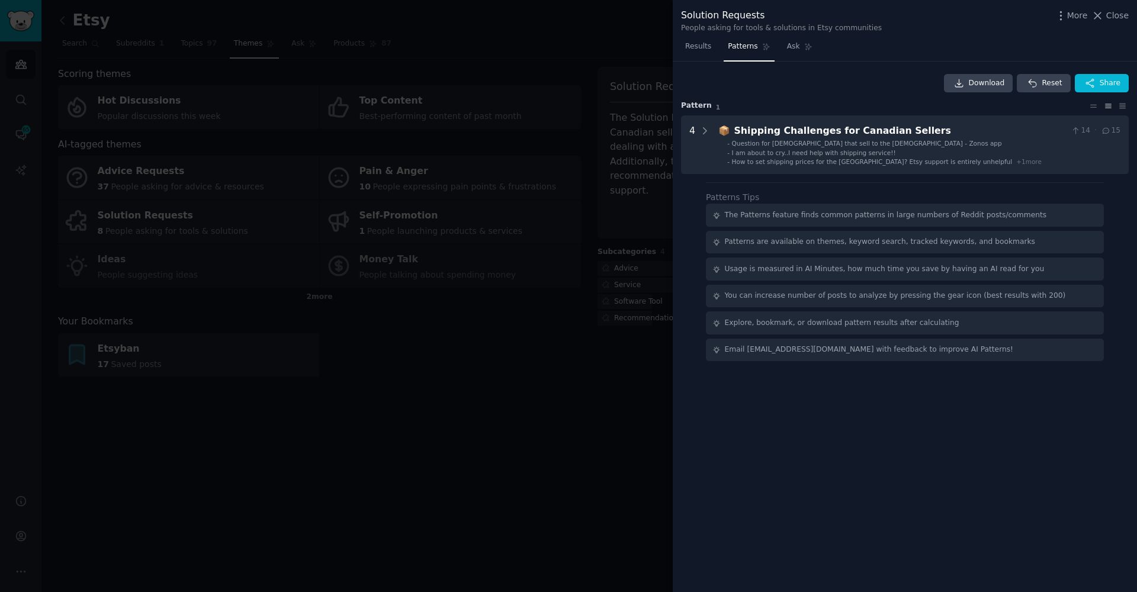
click at [898, 110] on div "Download Reset Share Pattern 1 4 📦 Shipping Challenges for [DEMOGRAPHIC_DATA] S…" at bounding box center [905, 124] width 448 height 101
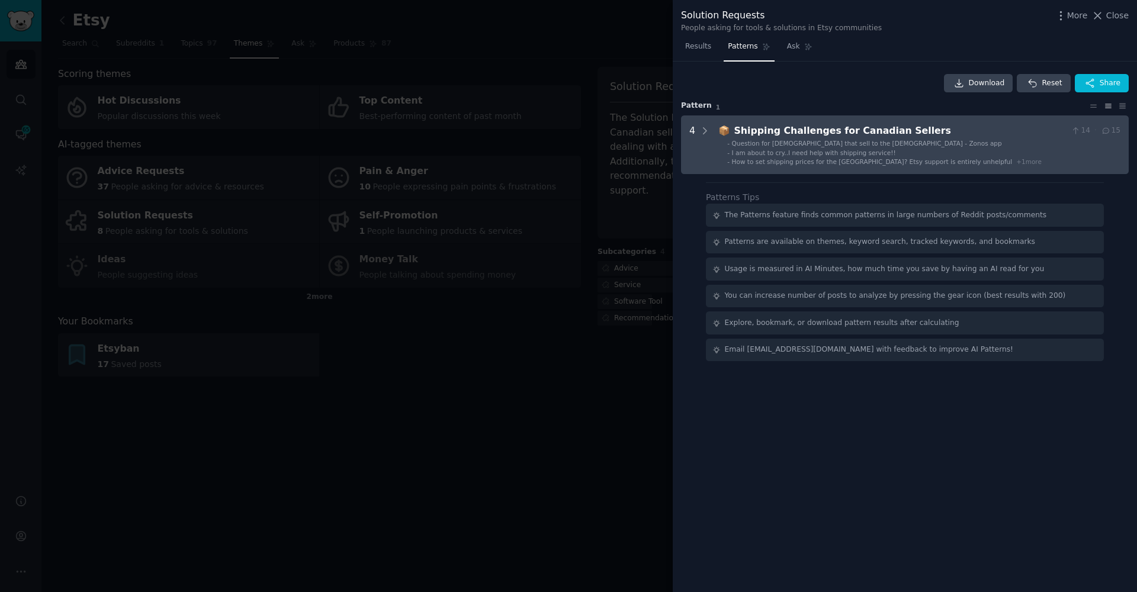
click at [926, 134] on div "Shipping Challenges for Canadian Sellers" at bounding box center [900, 131] width 332 height 15
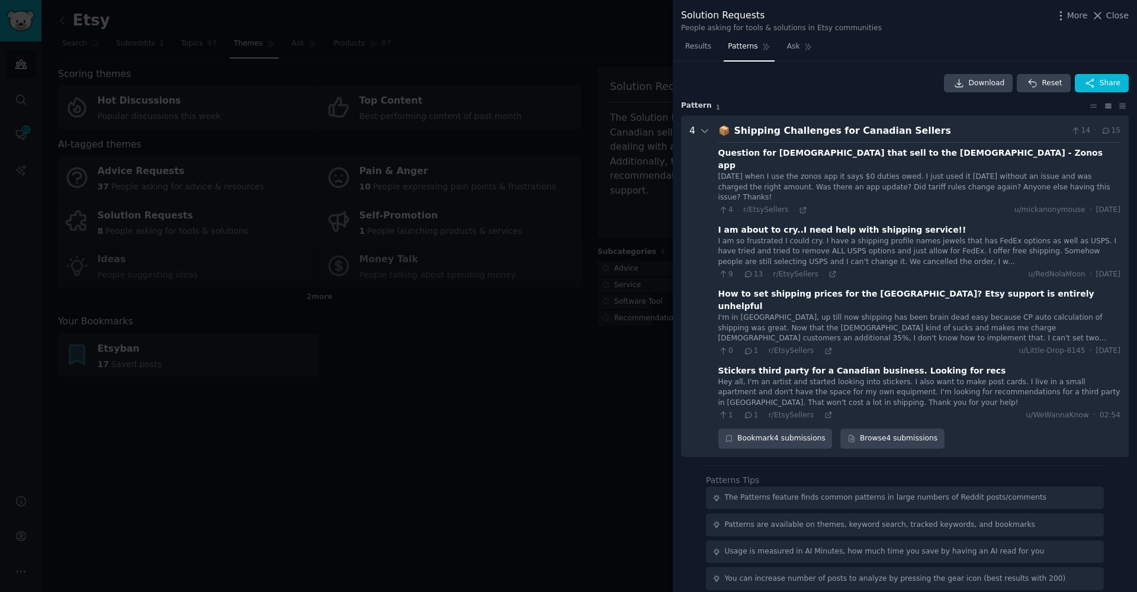
drag, startPoint x: 415, startPoint y: 382, endPoint x: 418, endPoint y: 377, distance: 6.6
click at [416, 382] on div at bounding box center [568, 296] width 1137 height 592
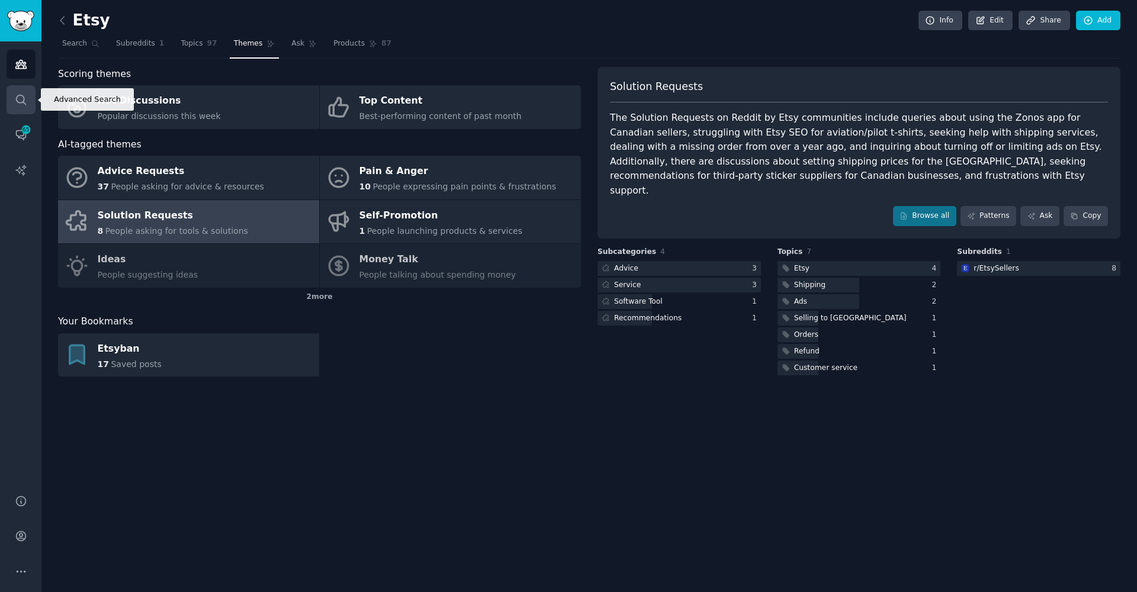
click at [26, 102] on icon "Sidebar" at bounding box center [21, 100] width 12 height 12
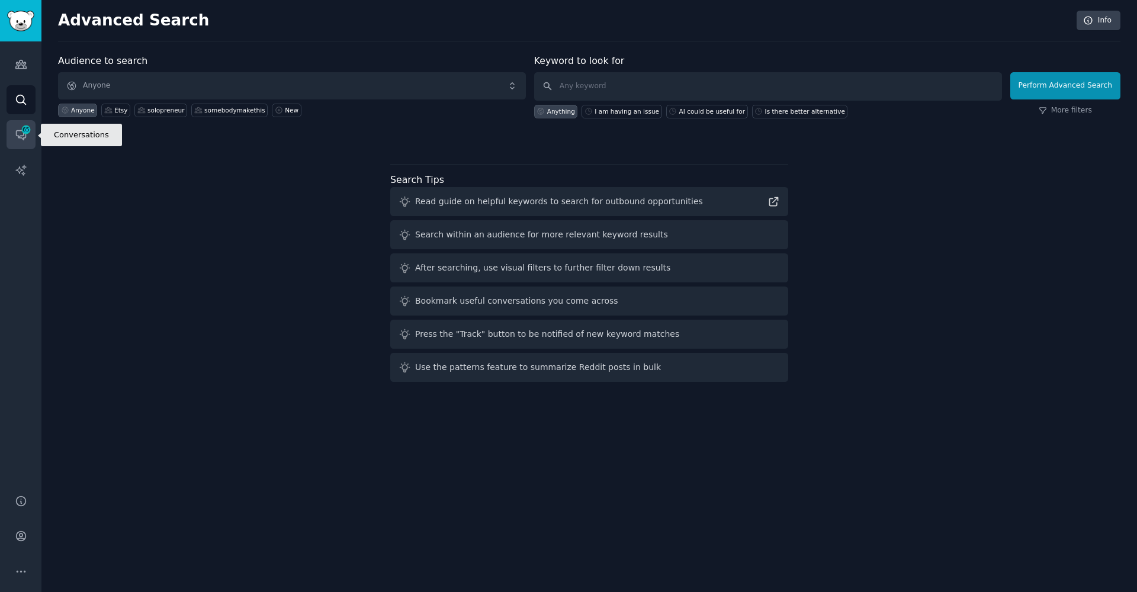
click at [12, 136] on link "Conversations 65" at bounding box center [21, 134] width 29 height 29
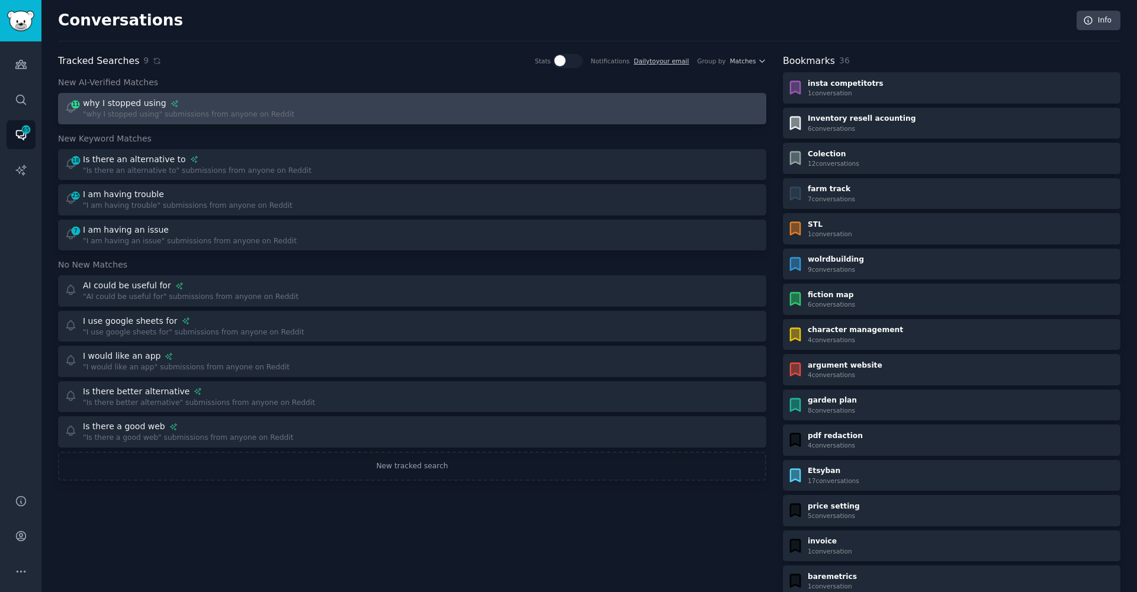
click at [281, 102] on div "why I stopped using" at bounding box center [188, 103] width 211 height 12
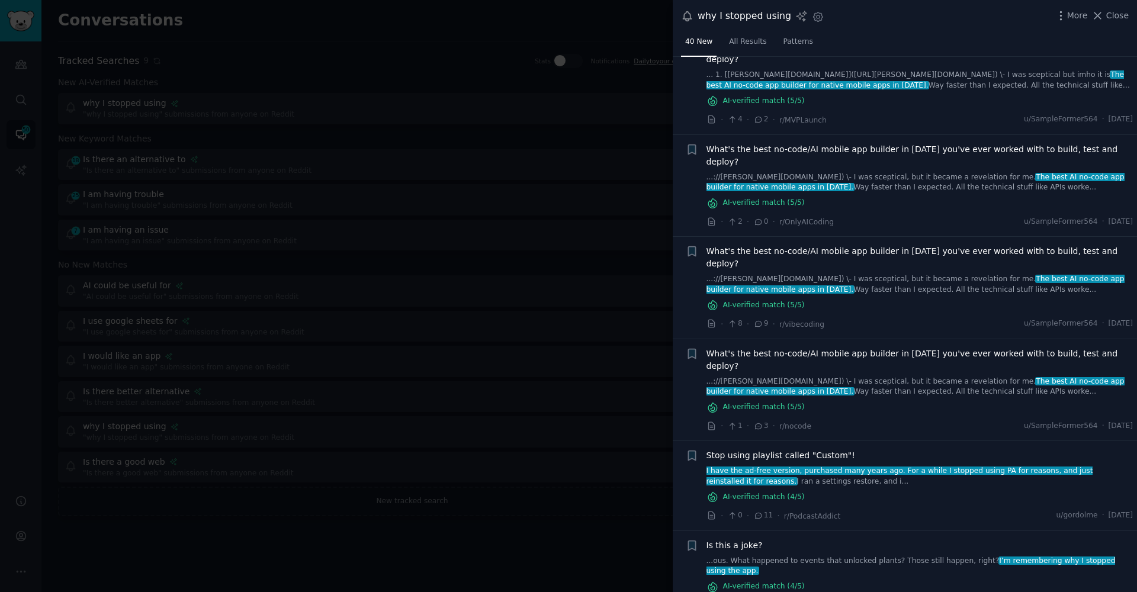
scroll to position [657, 0]
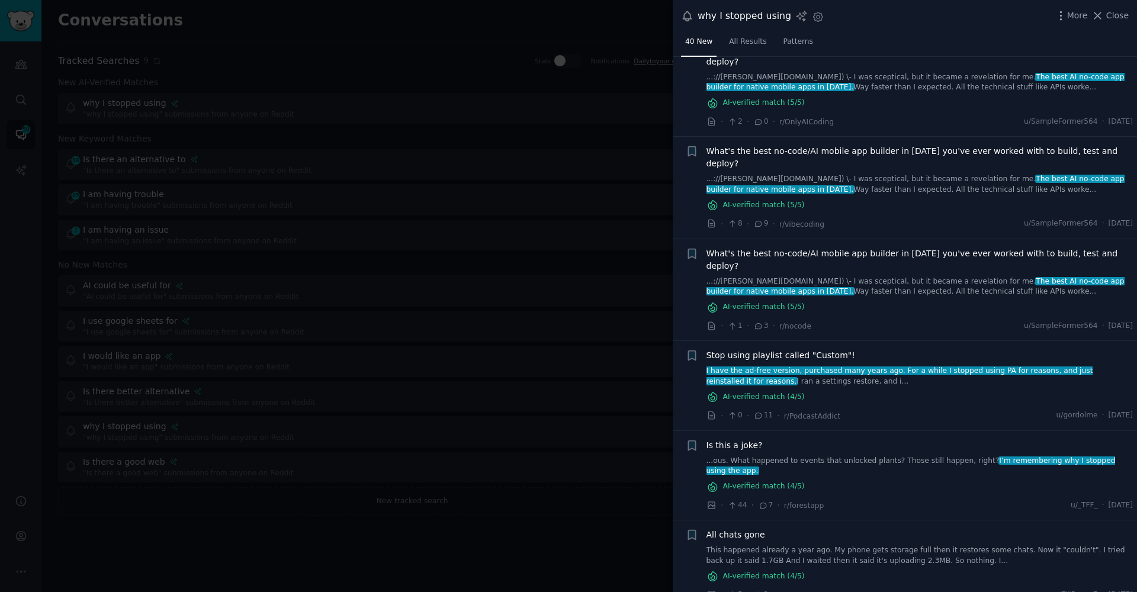
click at [595, 417] on div at bounding box center [568, 296] width 1137 height 592
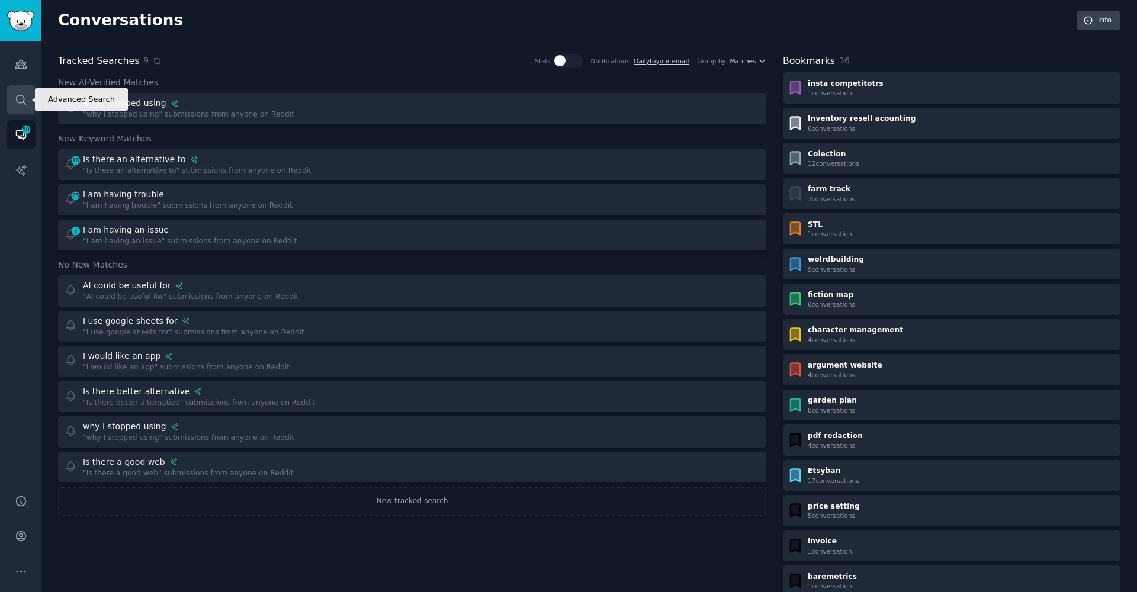
click at [30, 101] on link "Search" at bounding box center [21, 99] width 29 height 29
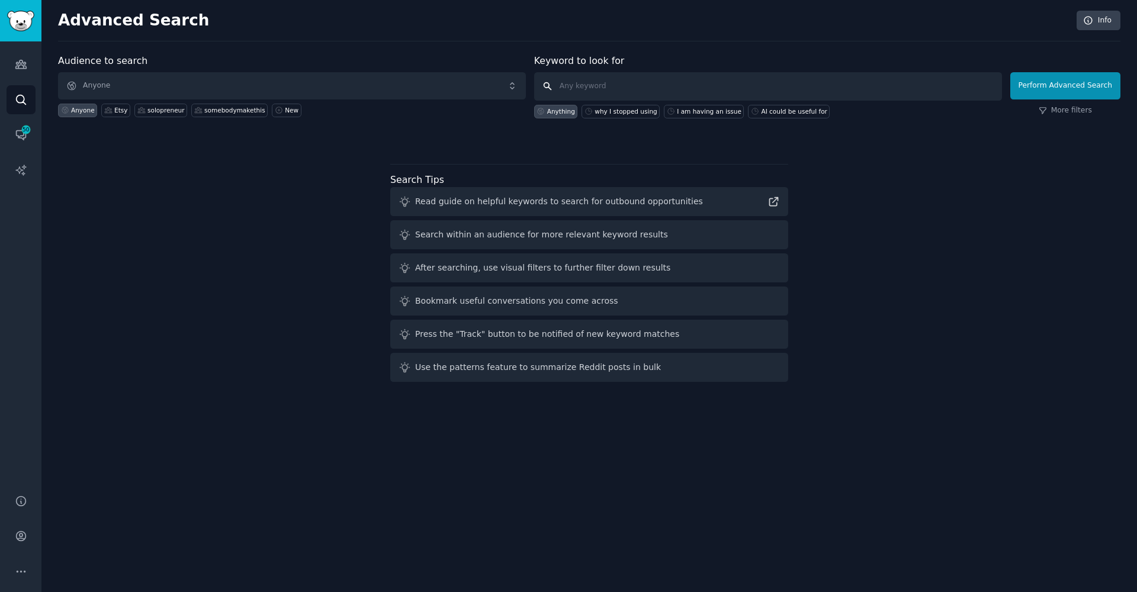
click at [668, 94] on input "text" at bounding box center [768, 86] width 468 height 28
click at [1116, 92] on button "Perform Advanced Search" at bounding box center [1065, 85] width 110 height 27
click at [515, 240] on div "Search within an audience for more relevant keyword results" at bounding box center [541, 235] width 253 height 12
click at [515, 239] on div "Search within an audience for more relevant keyword results" at bounding box center [541, 235] width 253 height 12
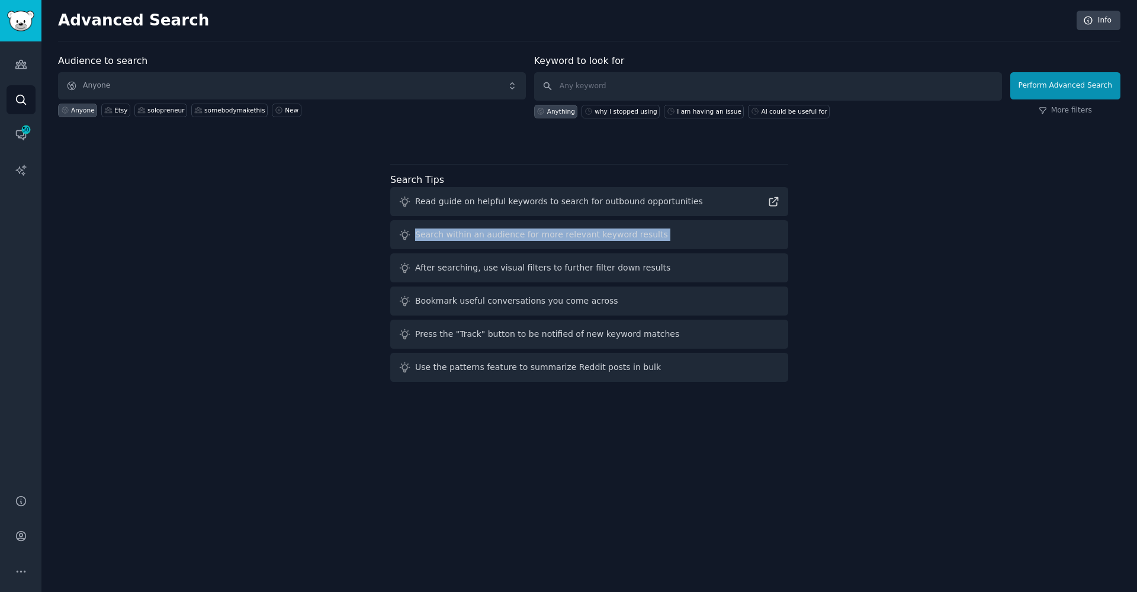
click at [515, 239] on div "Search within an audience for more relevant keyword results" at bounding box center [541, 235] width 253 height 12
click at [27, 73] on link "Audiences" at bounding box center [21, 64] width 29 height 29
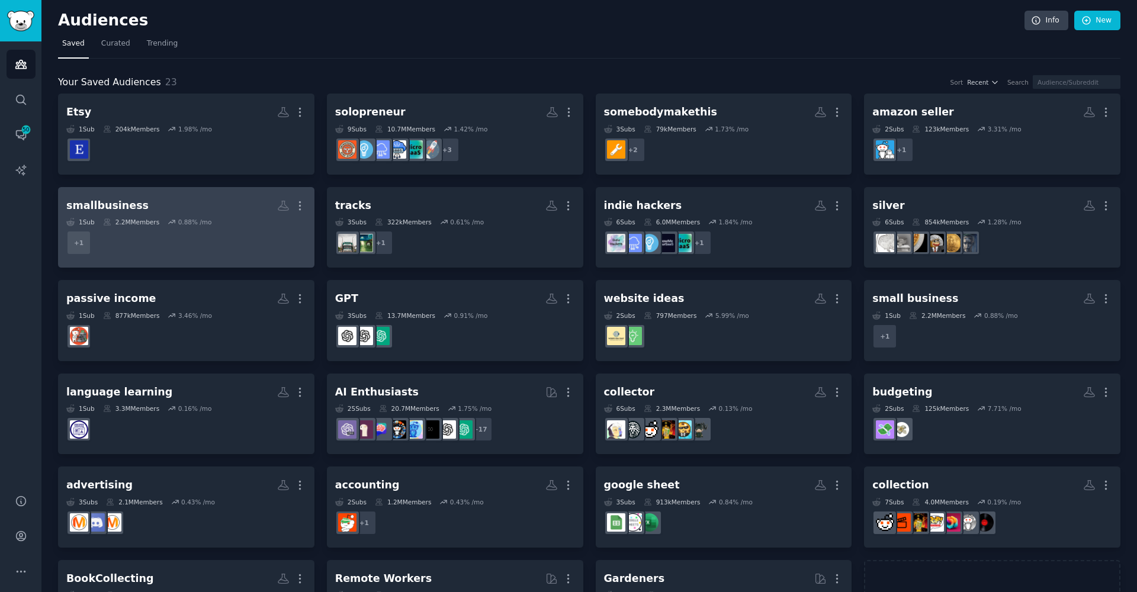
click at [195, 231] on dd "+ 1" at bounding box center [186, 242] width 240 height 33
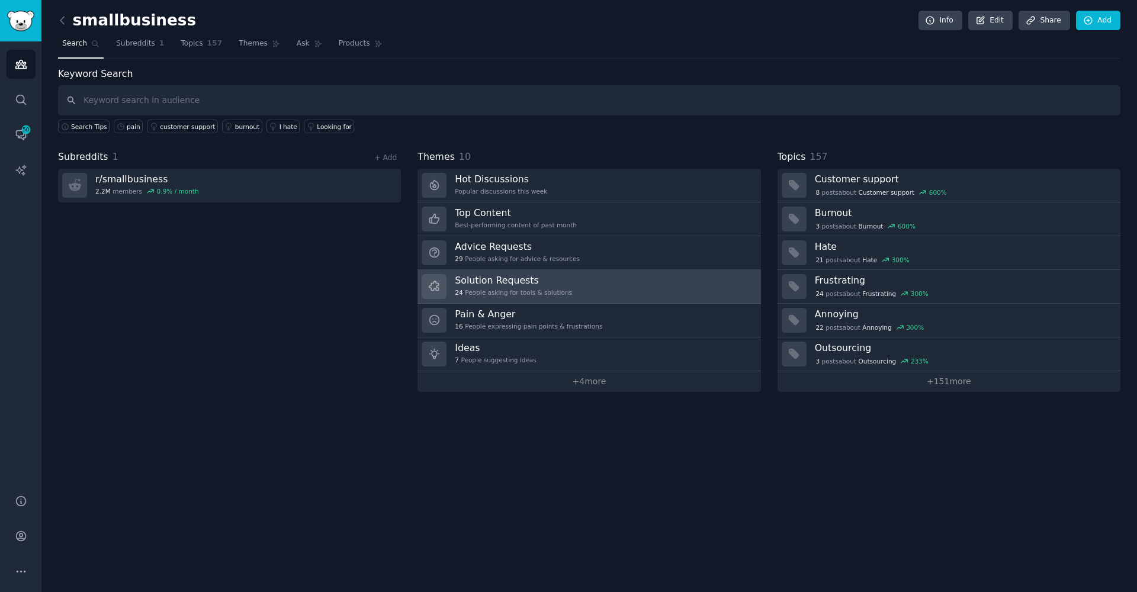
click at [488, 288] on div "24 People asking for tools & solutions" at bounding box center [513, 292] width 117 height 8
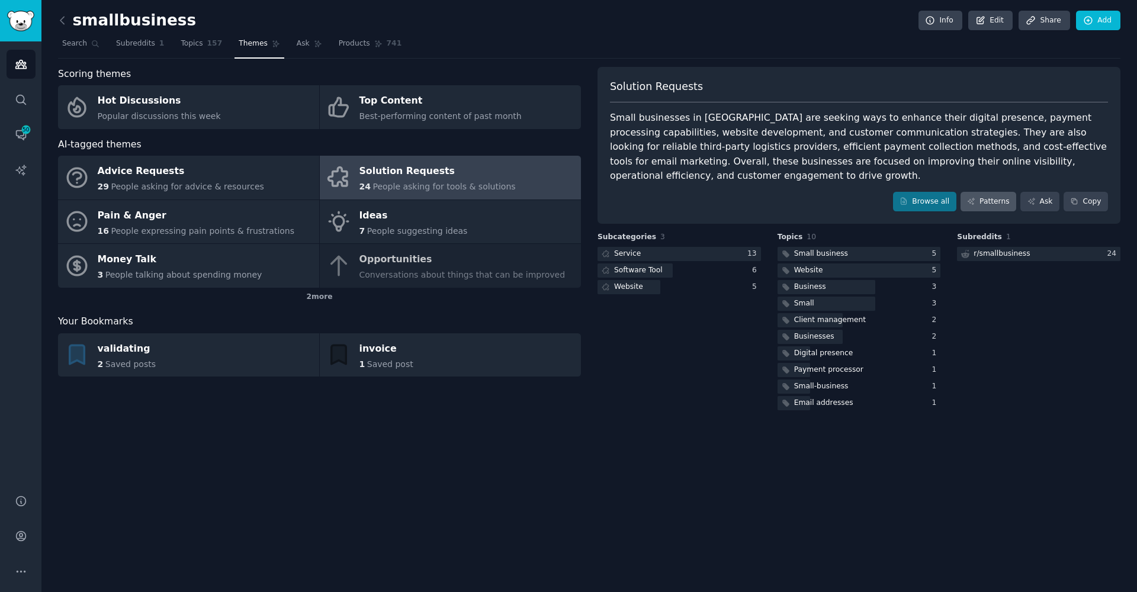
click at [990, 201] on link "Patterns" at bounding box center [988, 202] width 56 height 20
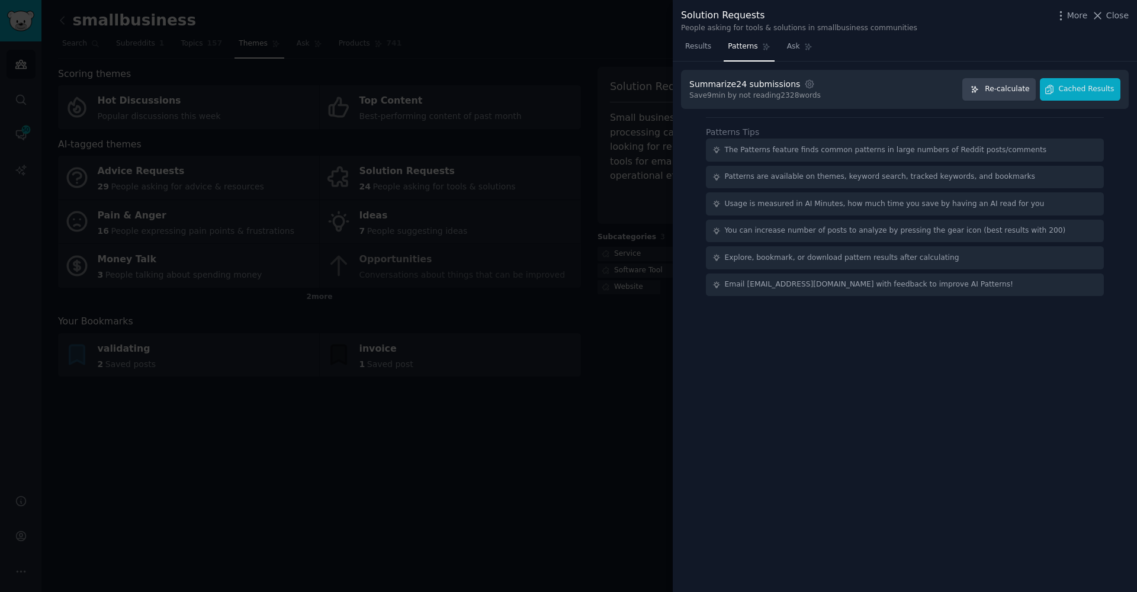
click at [1022, 95] on button "Re-calculate" at bounding box center [998, 89] width 73 height 23
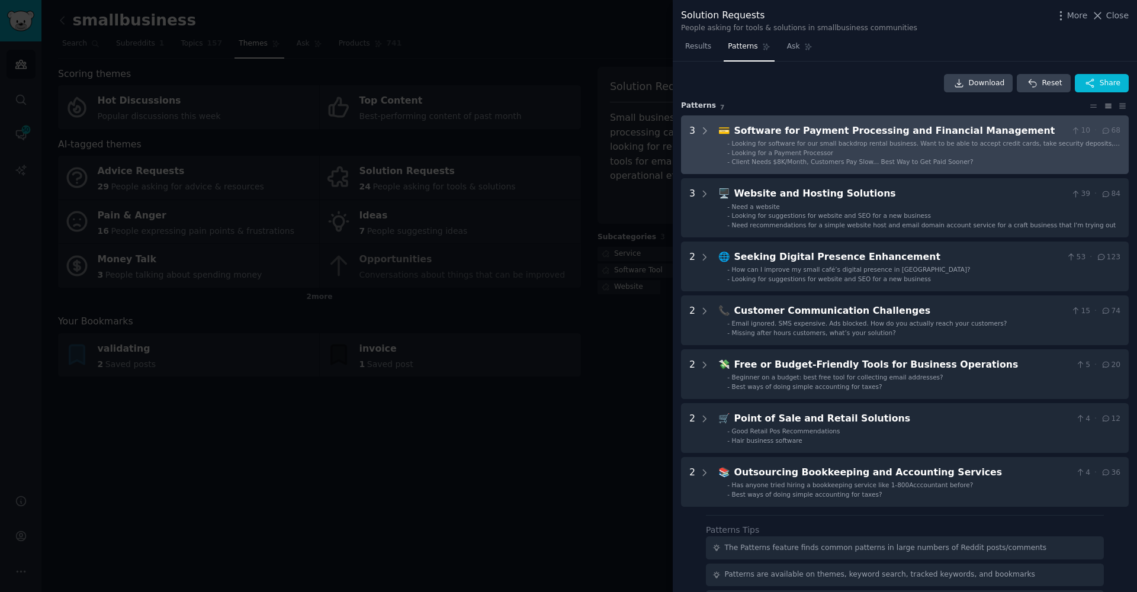
click at [779, 141] on span "Looking for software for our small backdrop rental business. Want to be able to…" at bounding box center [926, 147] width 388 height 15
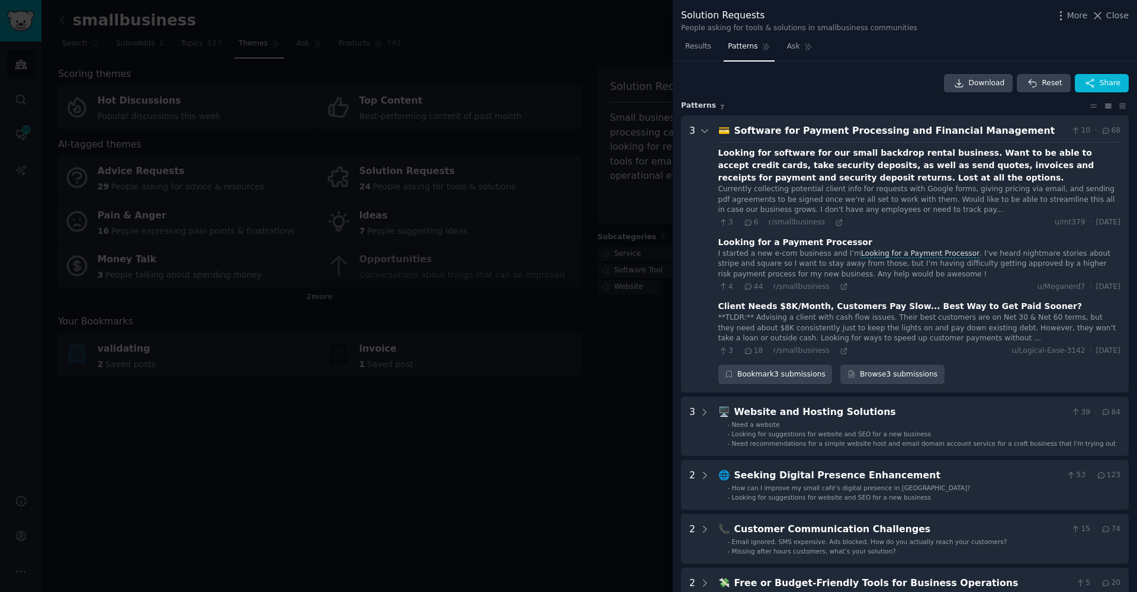
scroll to position [54, 0]
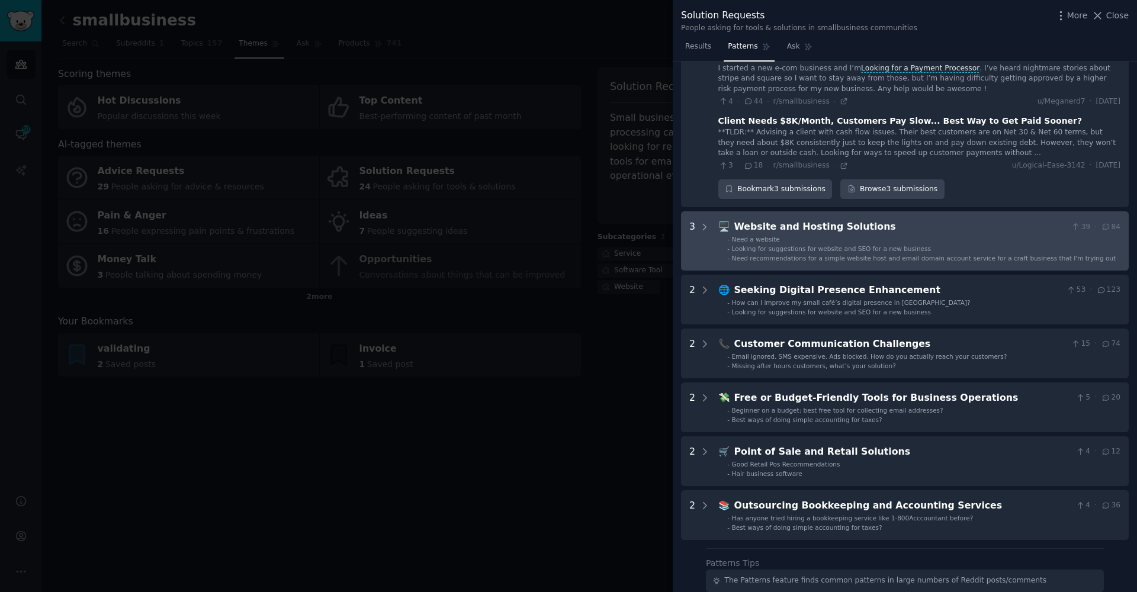
click at [783, 220] on div "Website and Hosting Solutions" at bounding box center [900, 227] width 332 height 15
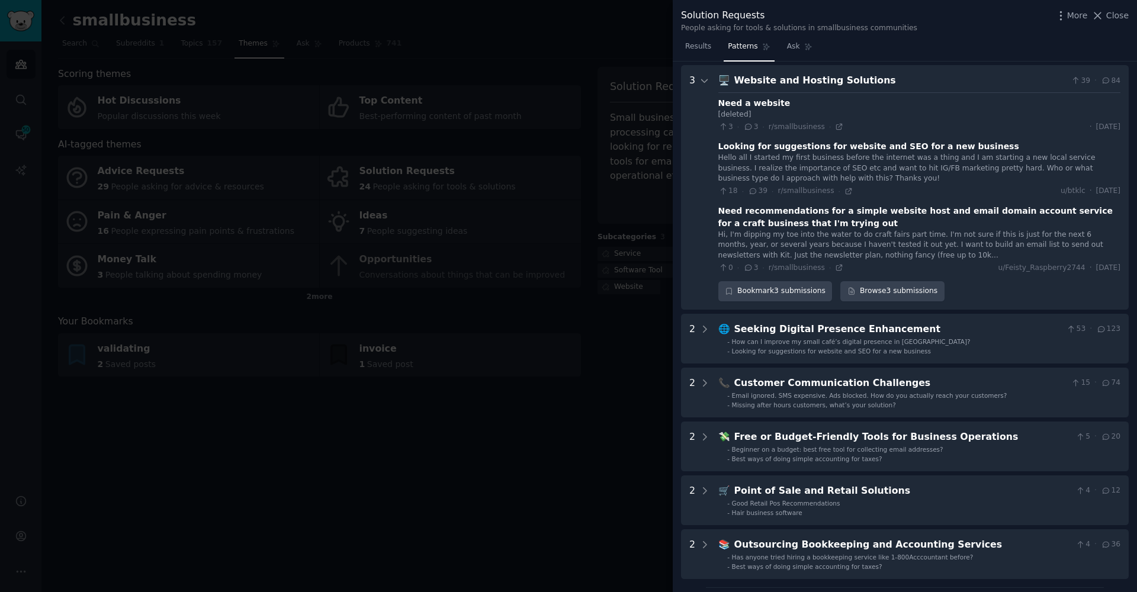
scroll to position [506, 0]
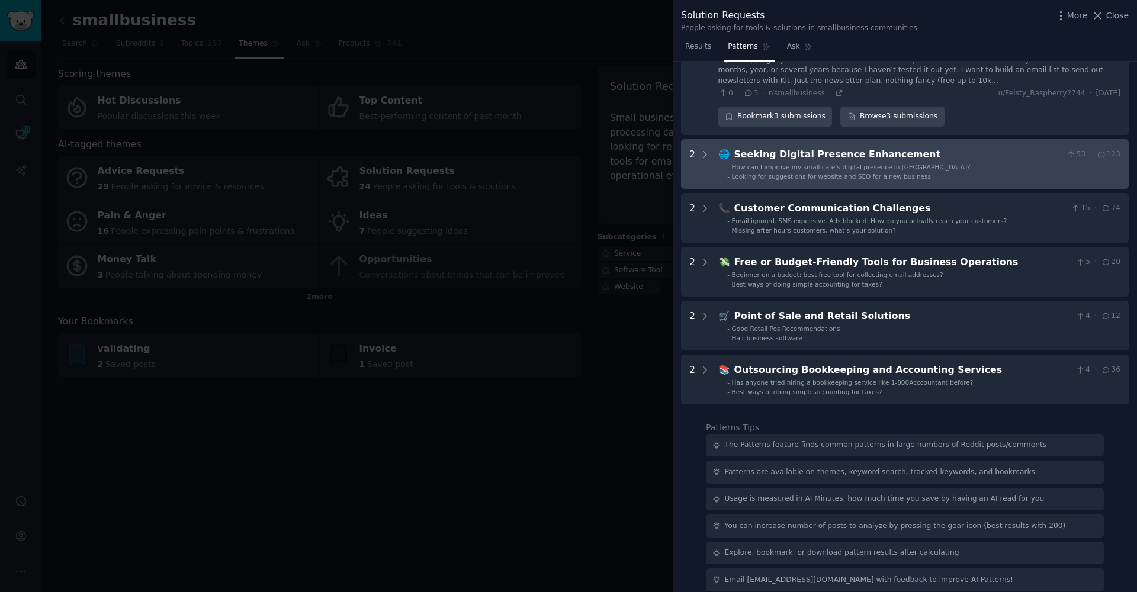
click at [802, 163] on span "How can I improve my small café’s digital presence in [GEOGRAPHIC_DATA]?" at bounding box center [851, 166] width 239 height 7
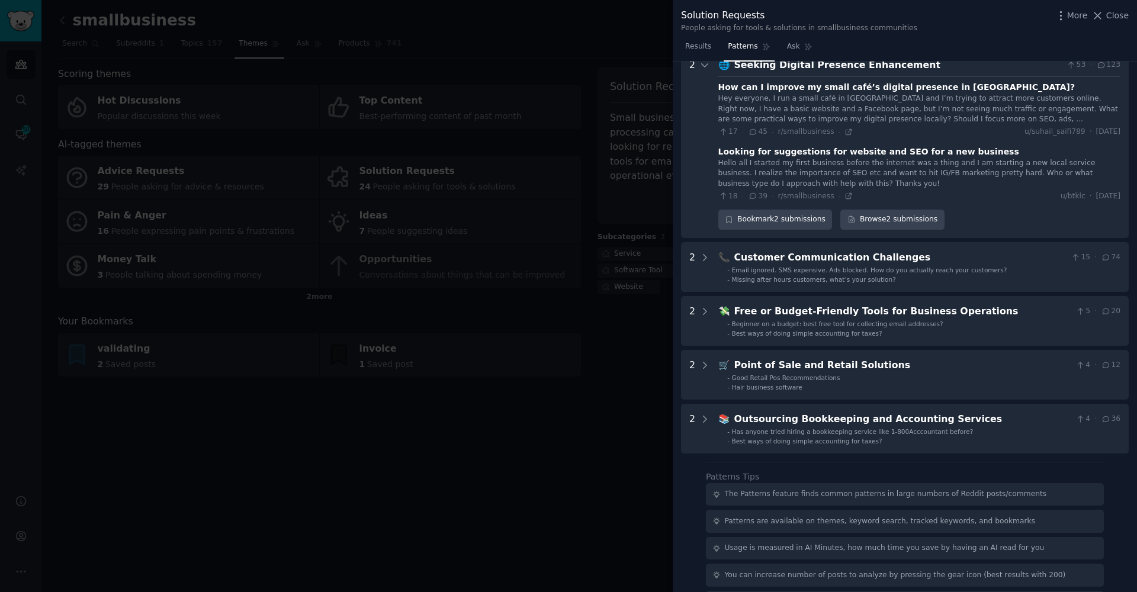
scroll to position [626, 0]
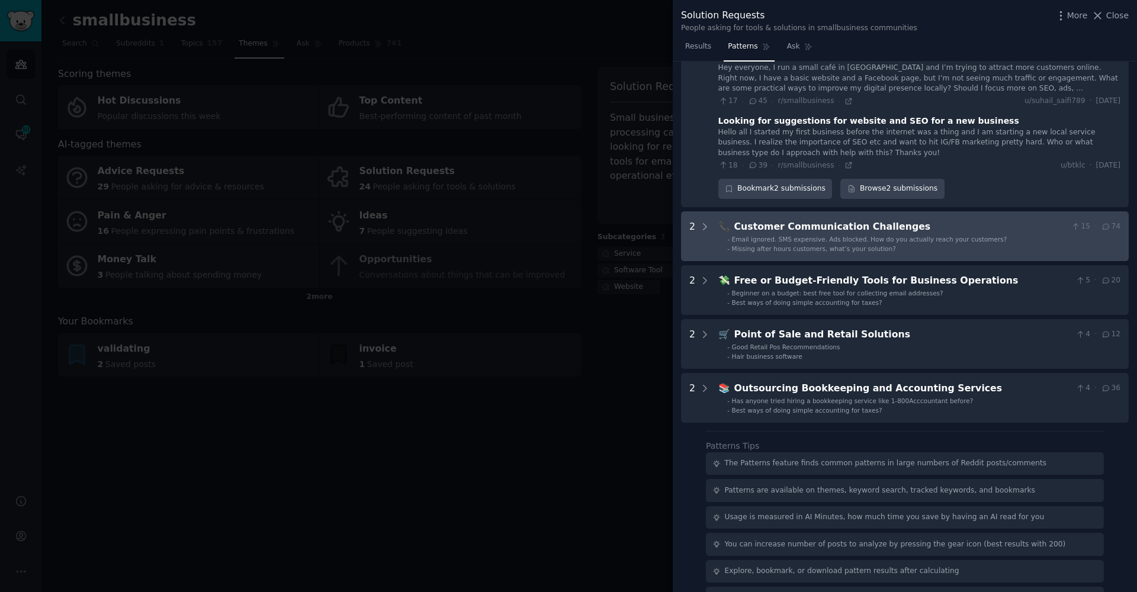
click at [794, 211] on Challenges "2 📞 Customer Communication Challenges 15 · 74 - Email ignored. SMS expensive. A…" at bounding box center [905, 236] width 448 height 50
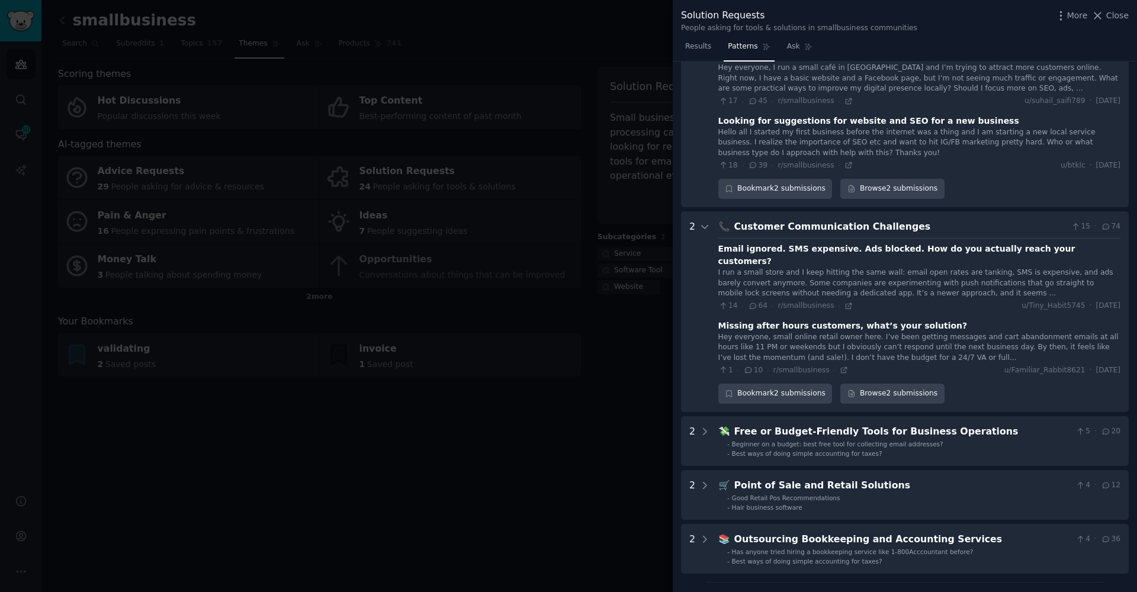
scroll to position [766, 0]
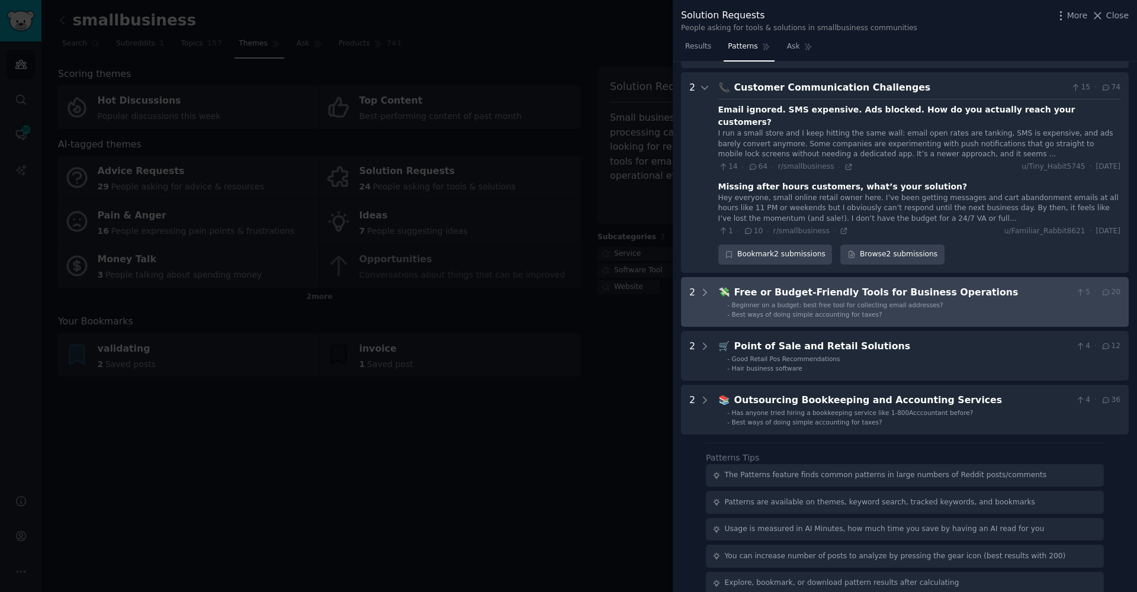
click at [924, 285] on div "Free or Budget-Friendly Tools for Business Operations" at bounding box center [902, 292] width 337 height 15
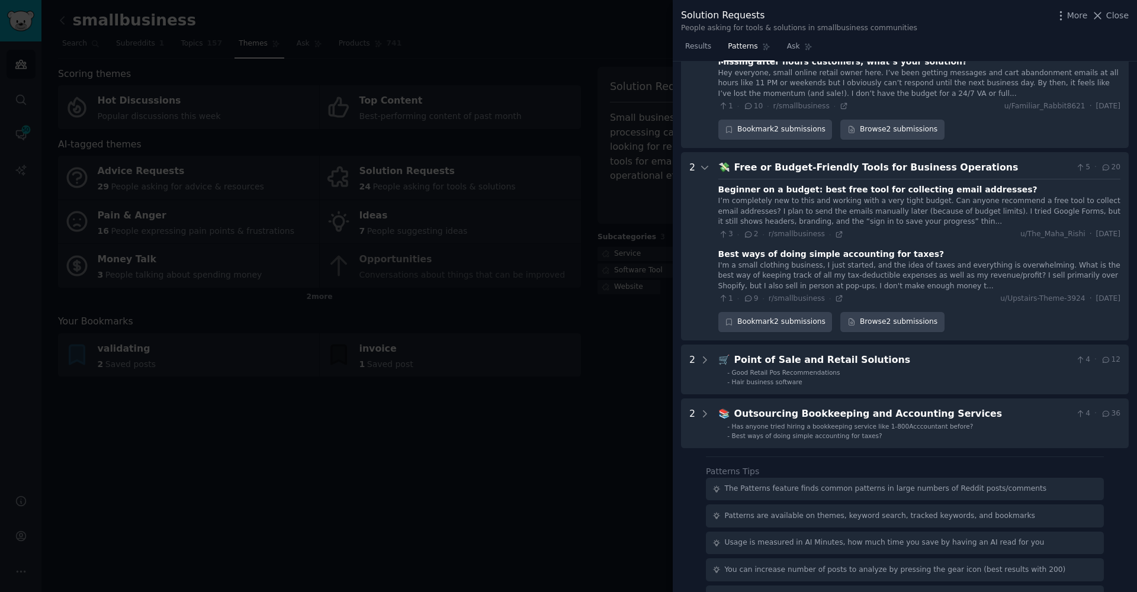
scroll to position [914, 0]
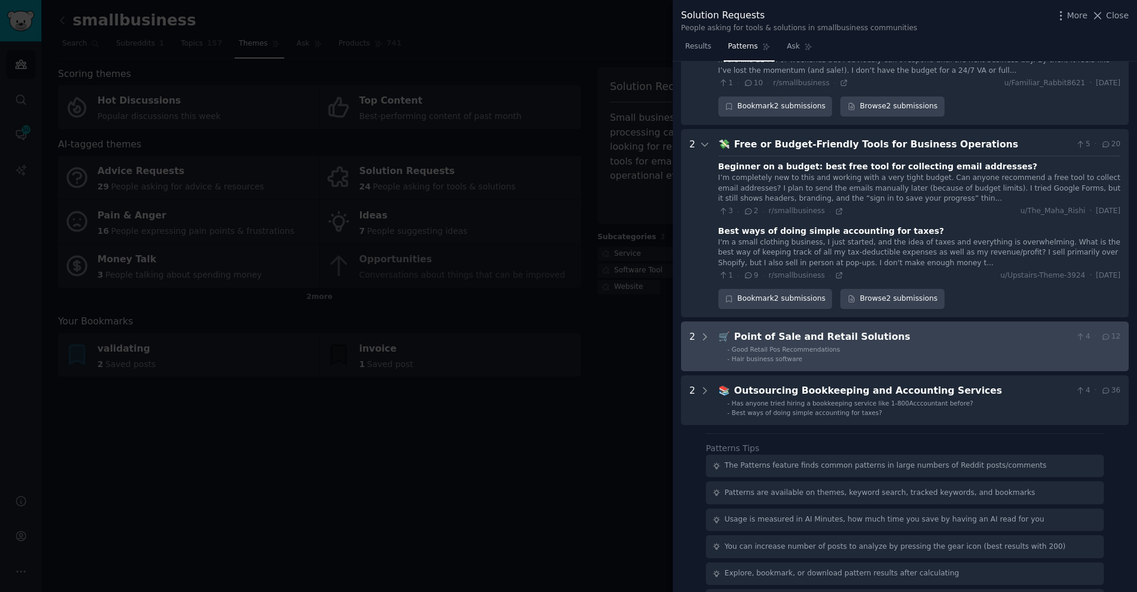
click at [919, 330] on div "Point of Sale and Retail Solutions" at bounding box center [902, 337] width 337 height 15
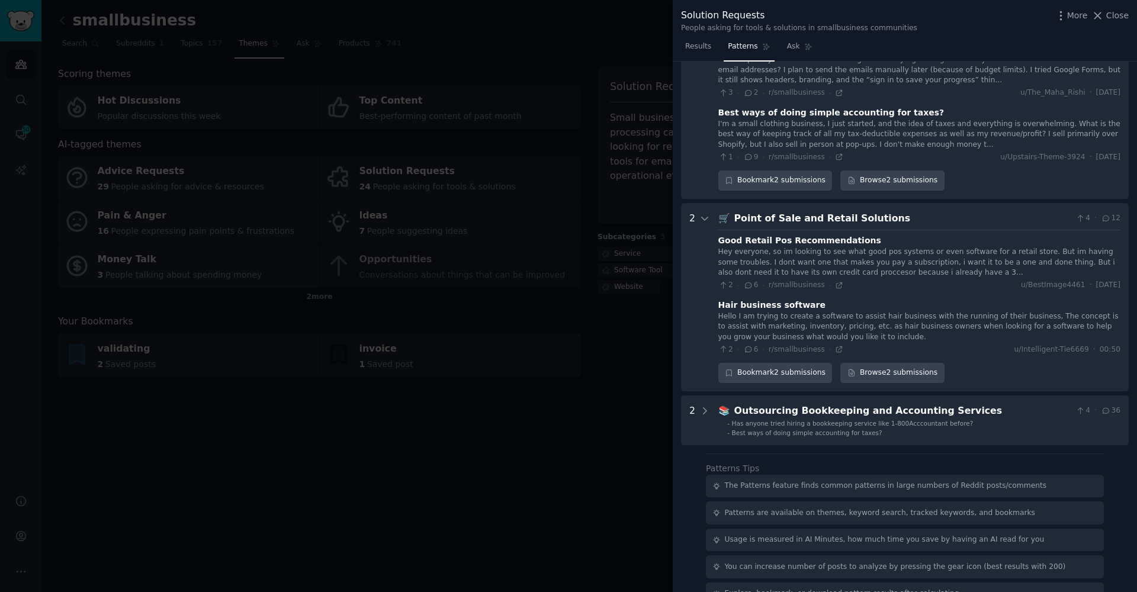
scroll to position [1050, 0]
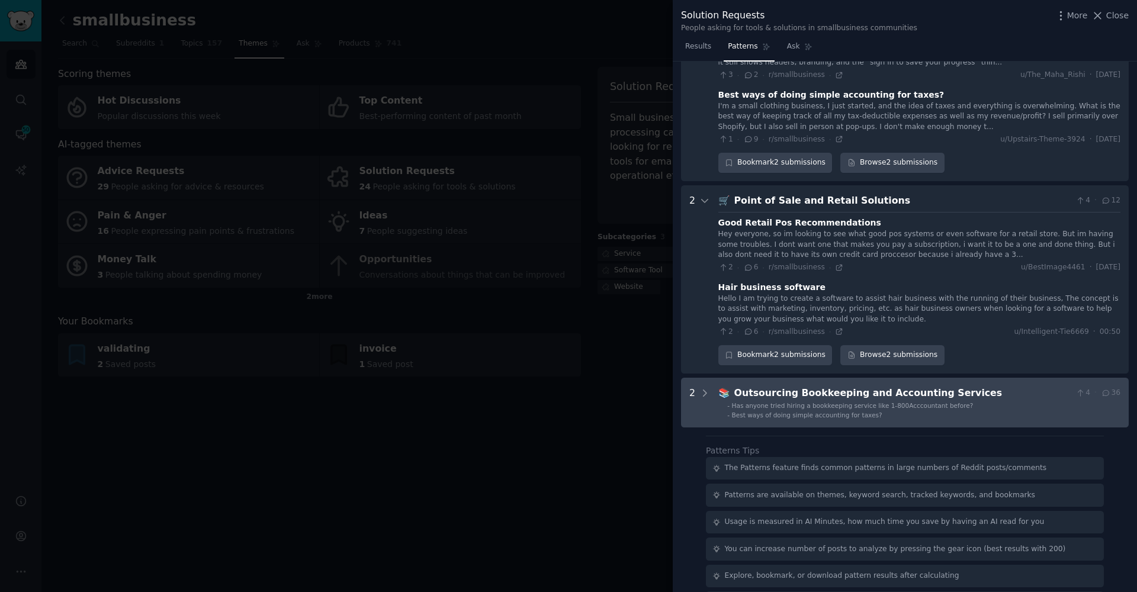
click at [936, 386] on div "Outsourcing Bookkeeping and Accounting Services" at bounding box center [902, 393] width 337 height 15
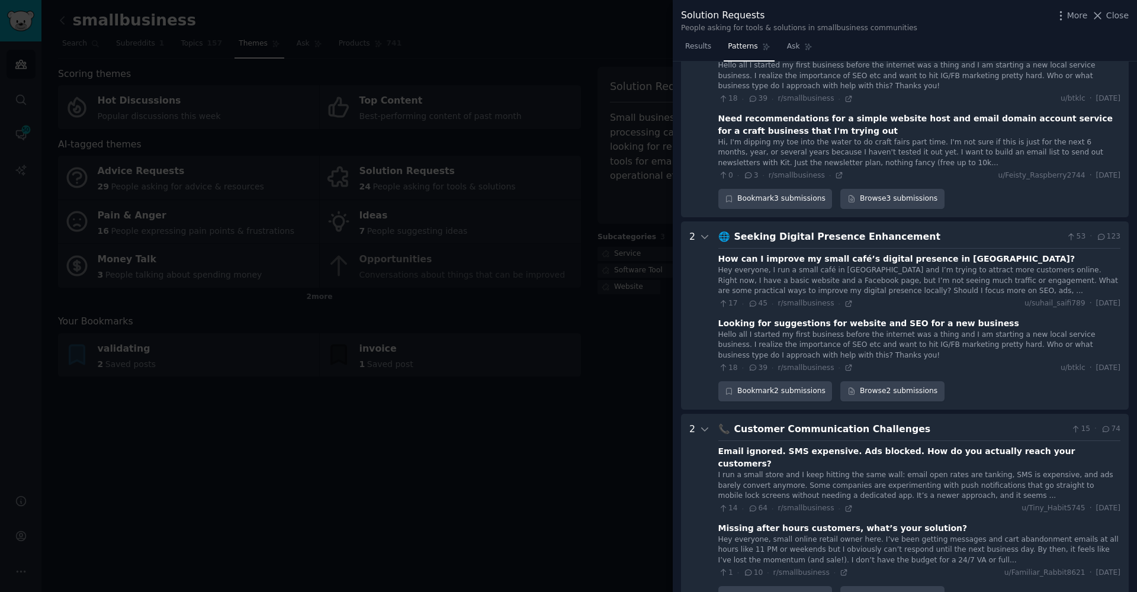
scroll to position [435, 0]
